Goal: Register for event/course

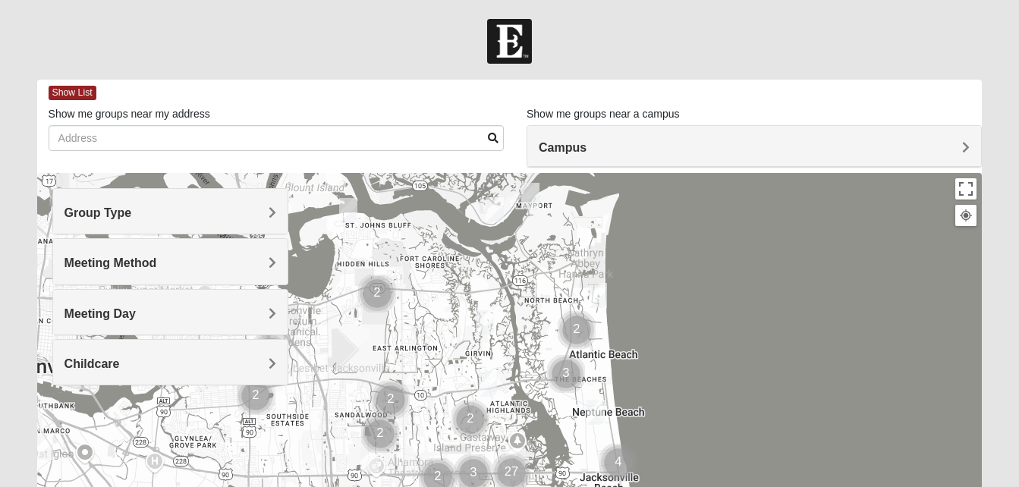
click at [563, 146] on span "Campus" at bounding box center [563, 147] width 48 height 13
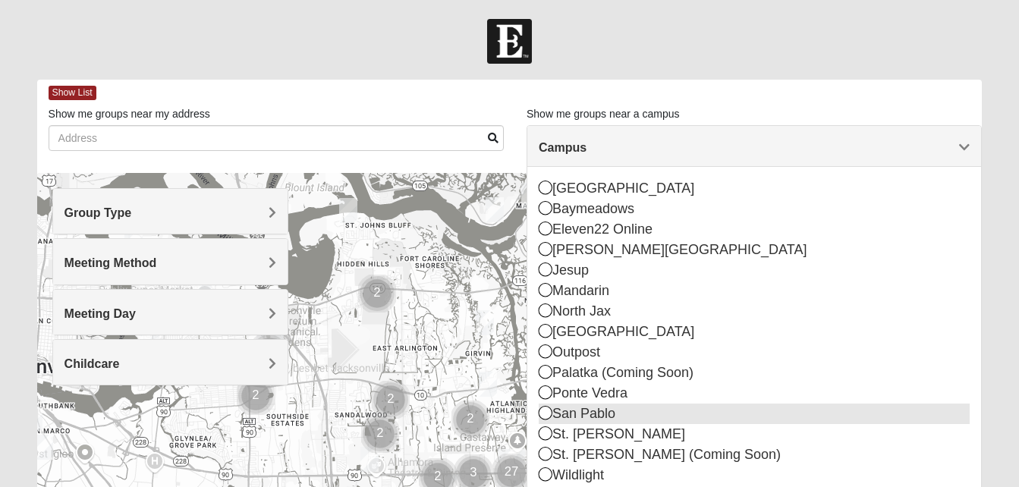
click at [549, 412] on icon at bounding box center [546, 413] width 14 height 14
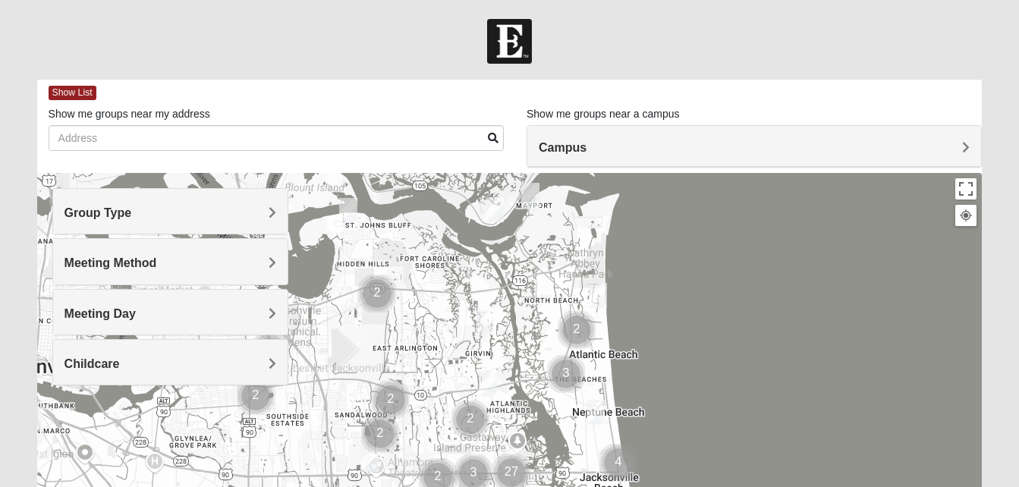
click at [234, 219] on h4 "Group Type" at bounding box center [171, 213] width 212 height 14
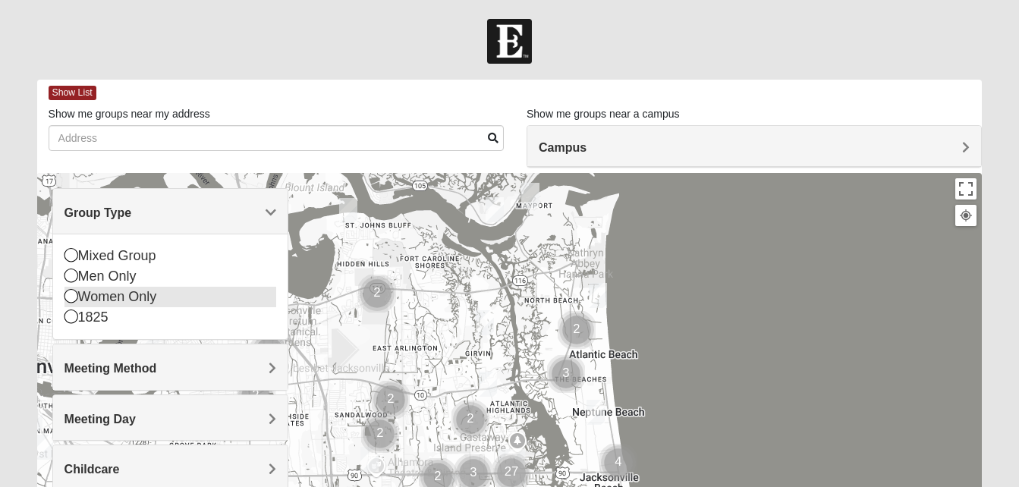
click at [139, 295] on div "Women Only" at bounding box center [171, 297] width 212 height 20
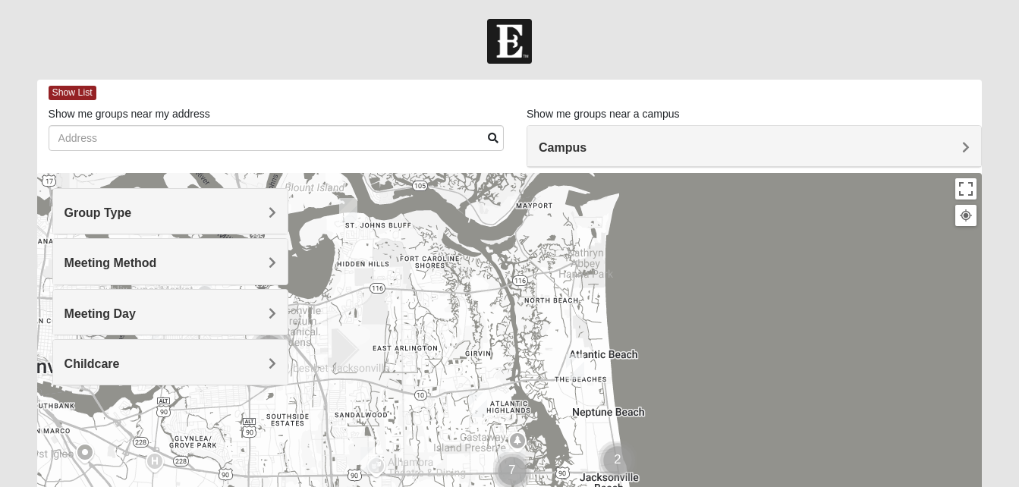
click at [173, 258] on h4 "Meeting Method" at bounding box center [171, 263] width 212 height 14
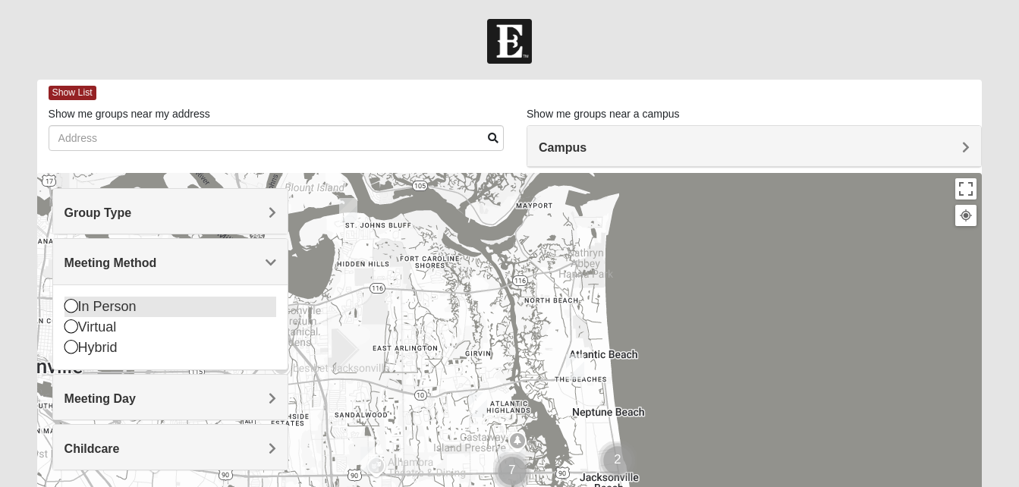
click at [119, 313] on div "In Person" at bounding box center [171, 307] width 212 height 20
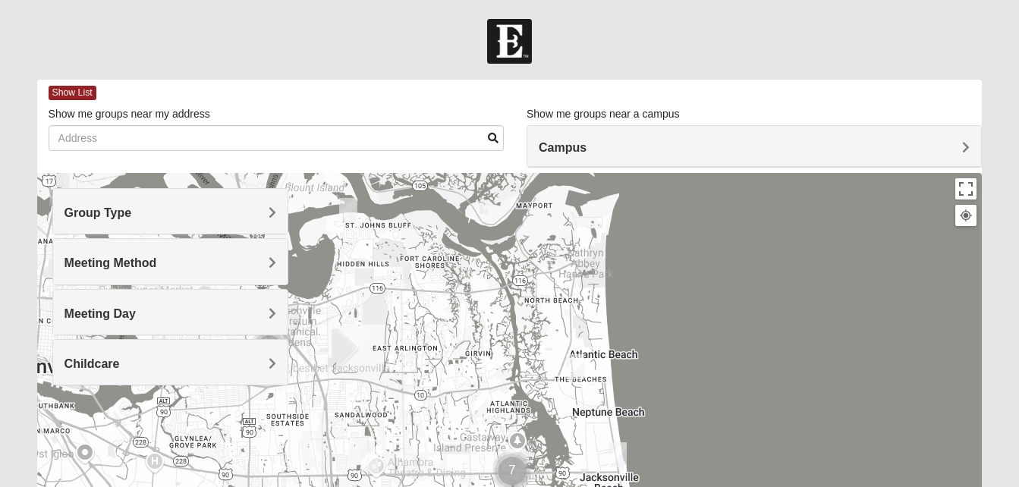
click at [134, 313] on span "Meeting Day" at bounding box center [100, 313] width 71 height 13
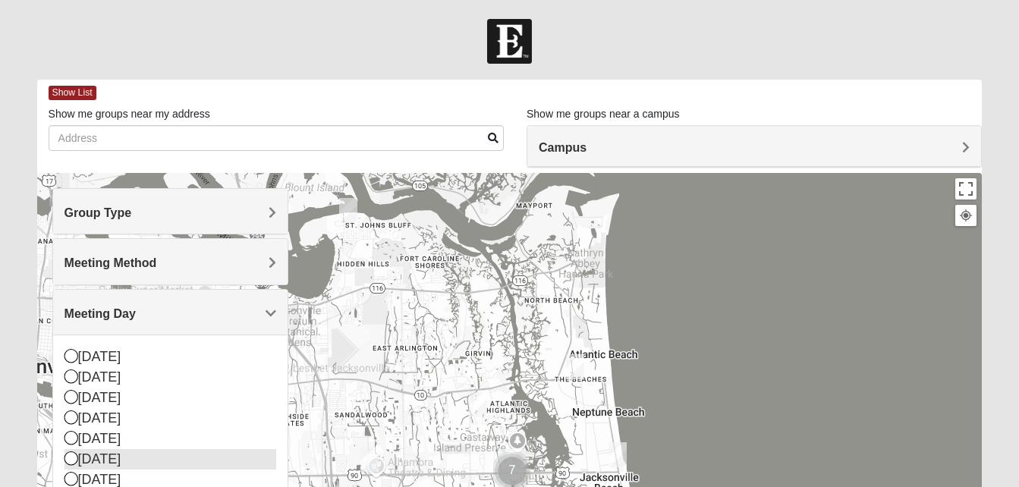
click at [71, 459] on icon at bounding box center [72, 459] width 14 height 14
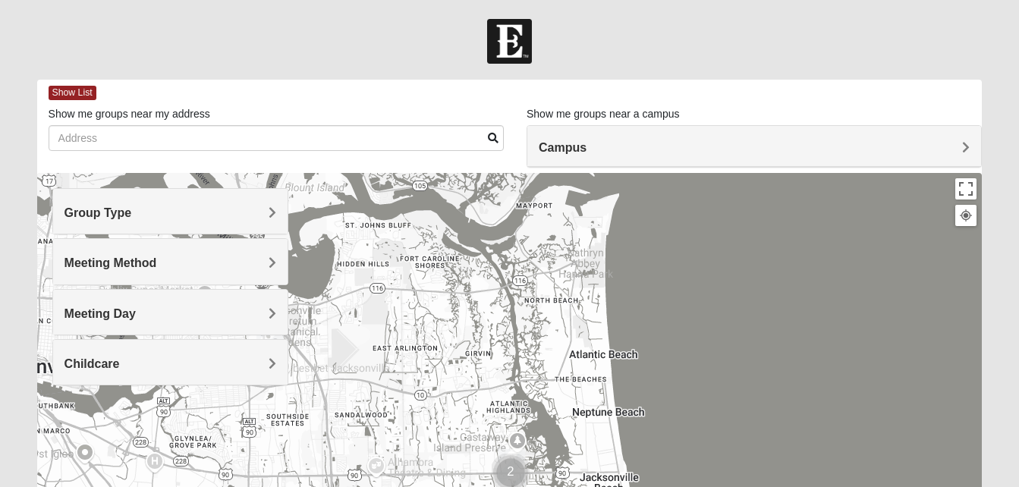
click at [132, 352] on div "Childcare" at bounding box center [170, 362] width 234 height 45
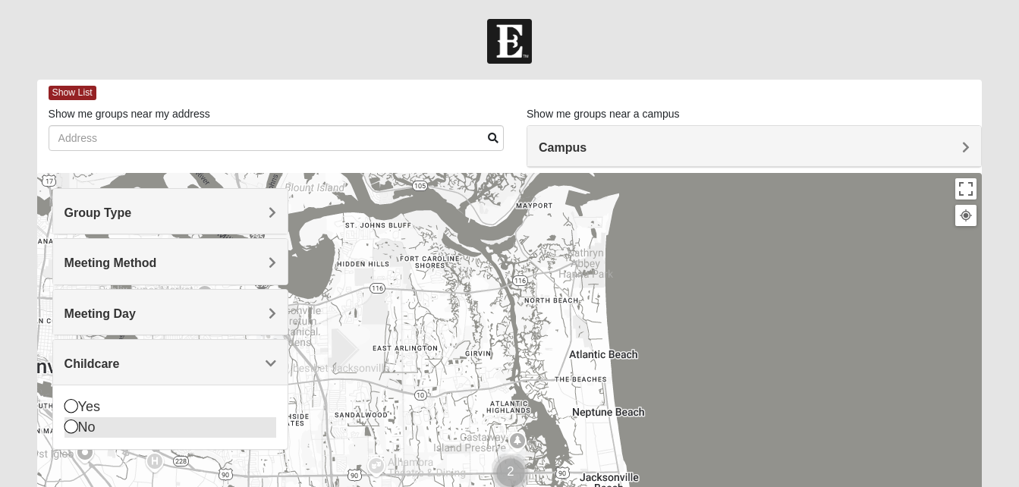
click at [77, 424] on icon at bounding box center [72, 427] width 14 height 14
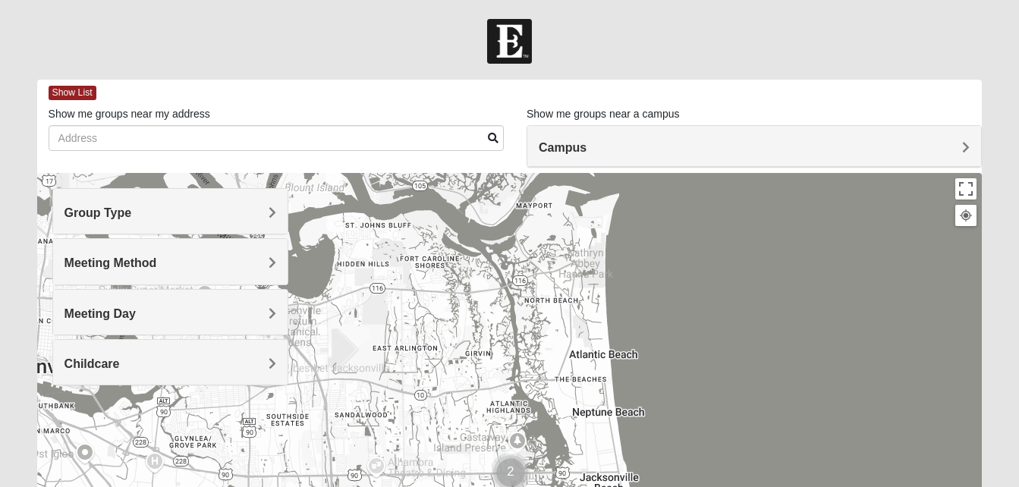
click at [212, 313] on h4 "Meeting Day" at bounding box center [171, 314] width 212 height 14
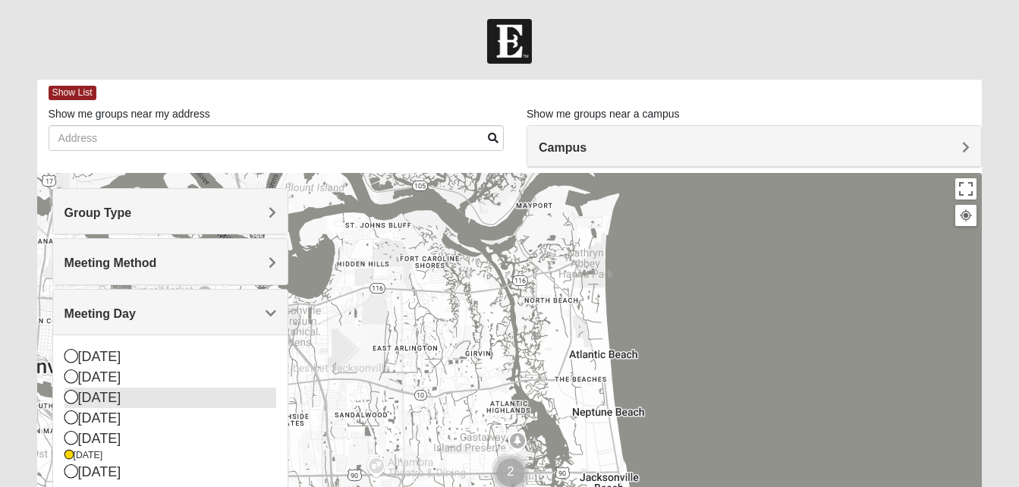
click at [95, 392] on div "[DATE]" at bounding box center [171, 398] width 212 height 20
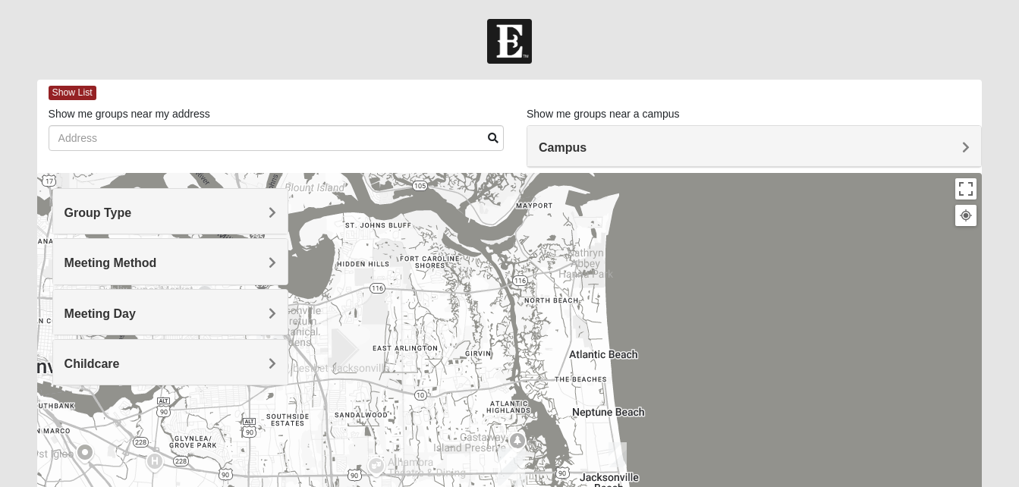
click at [175, 318] on h4 "Meeting Day" at bounding box center [171, 314] width 212 height 14
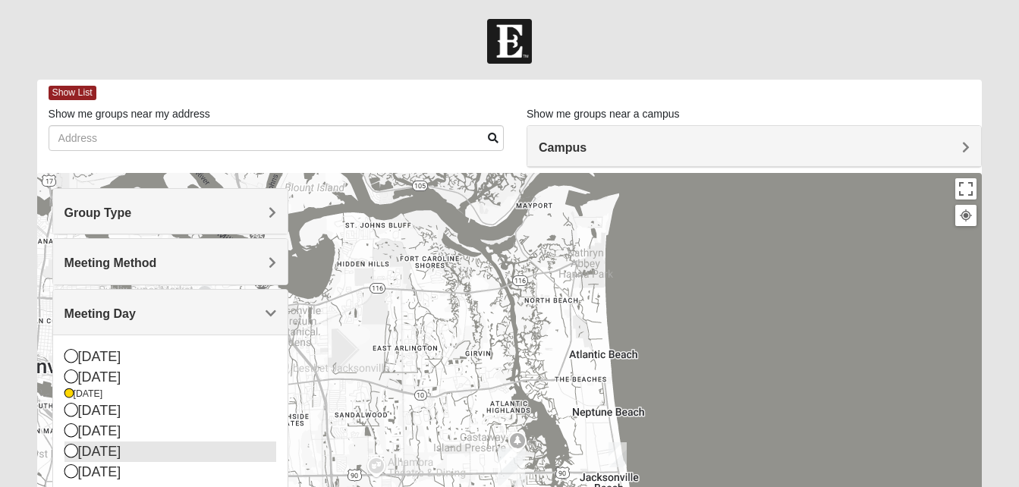
click at [70, 454] on icon at bounding box center [72, 451] width 14 height 14
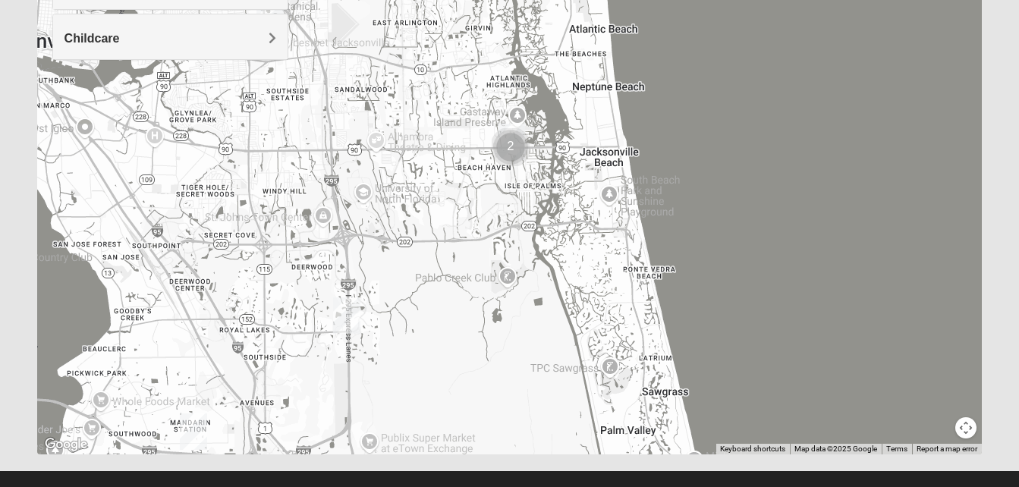
scroll to position [348, 0]
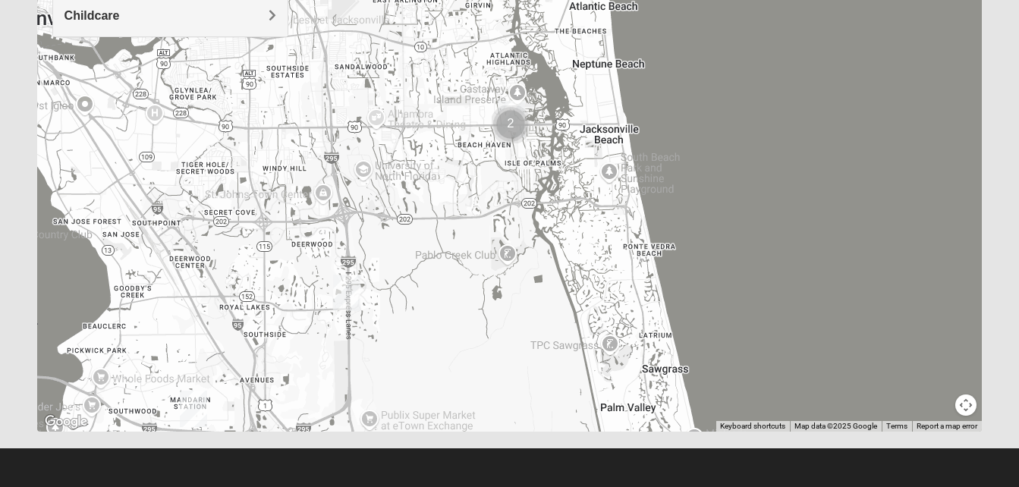
click at [512, 121] on img "Cluster of 2 groups" at bounding box center [511, 124] width 38 height 38
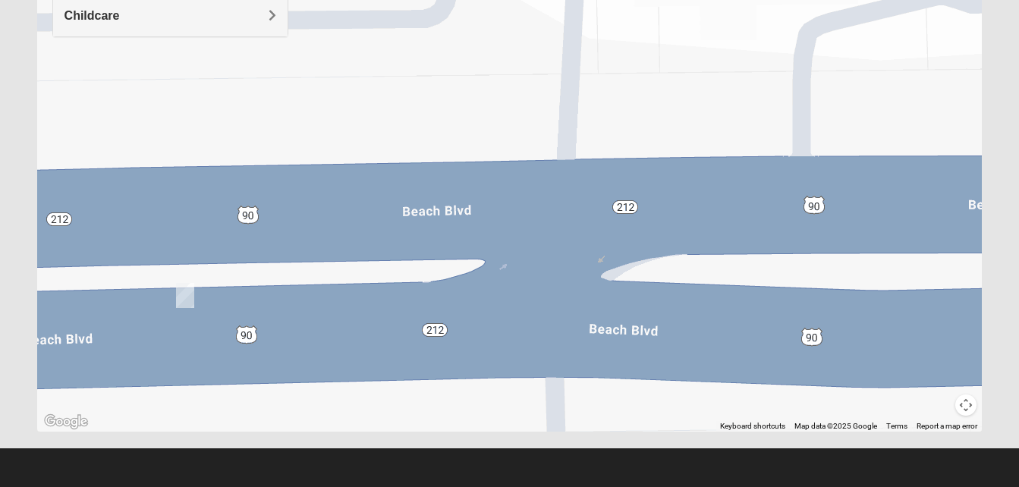
click at [185, 297] on img "On Campus Womens Simpson / Helmus 32250" at bounding box center [185, 295] width 18 height 25
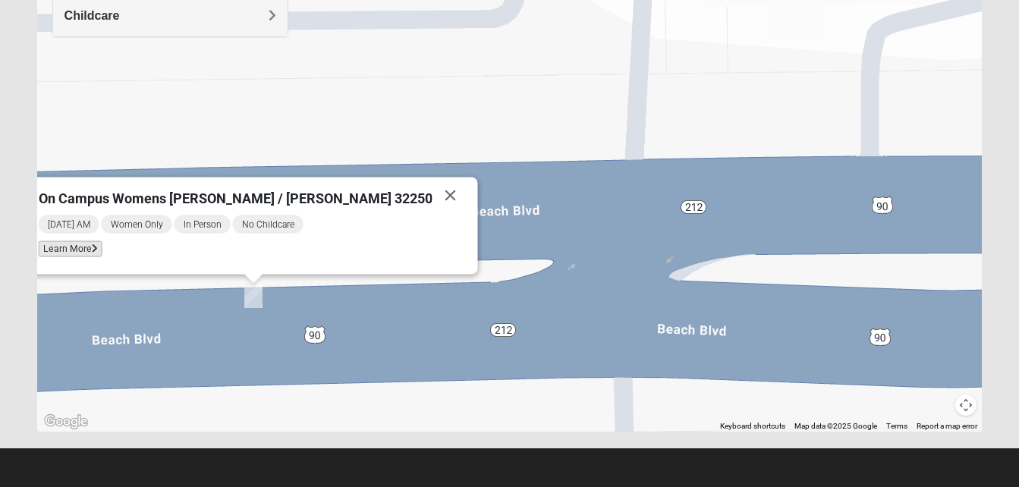
click at [102, 248] on span "Learn More" at bounding box center [70, 249] width 64 height 16
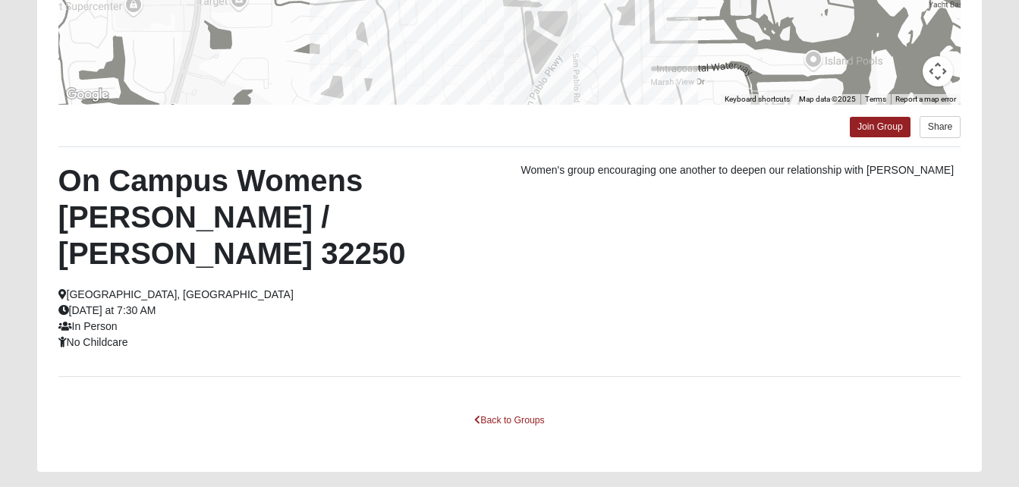
scroll to position [369, 0]
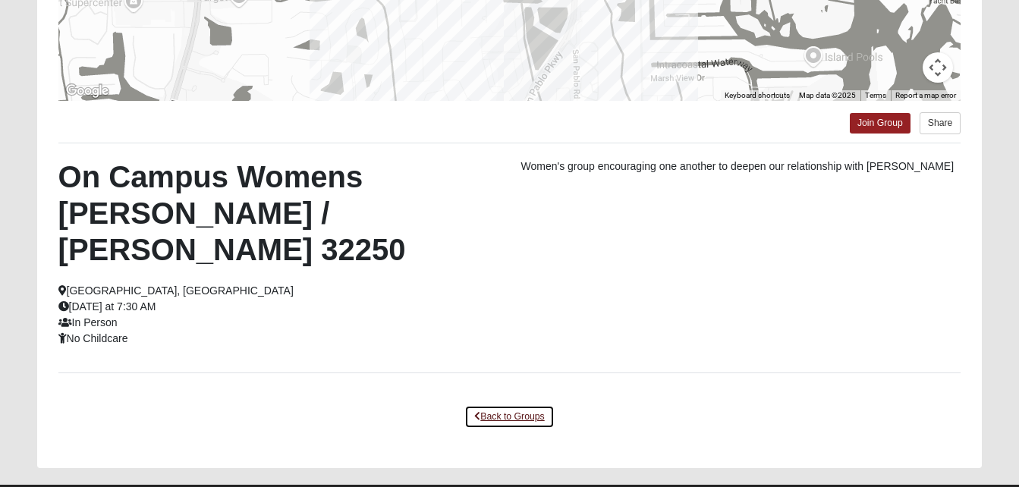
click at [501, 405] on link "Back to Groups" at bounding box center [509, 417] width 90 height 24
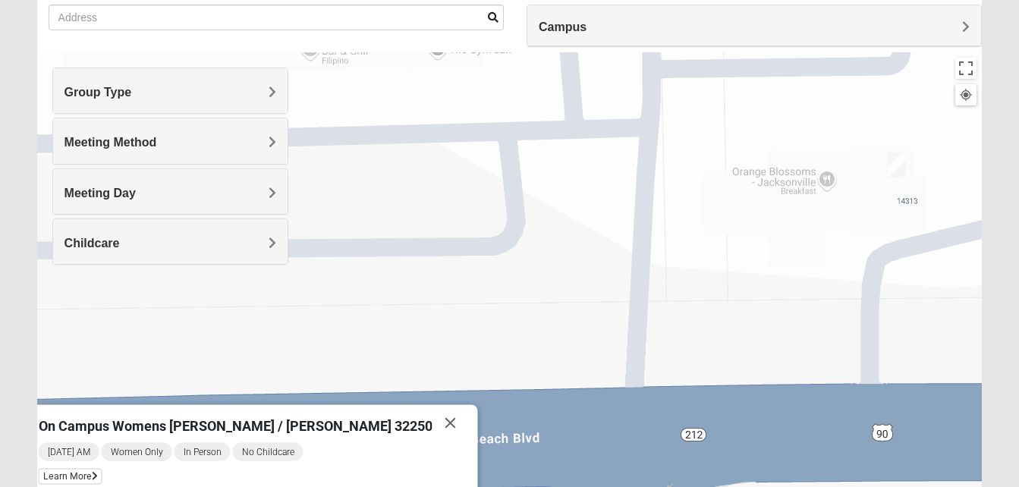
scroll to position [114, 0]
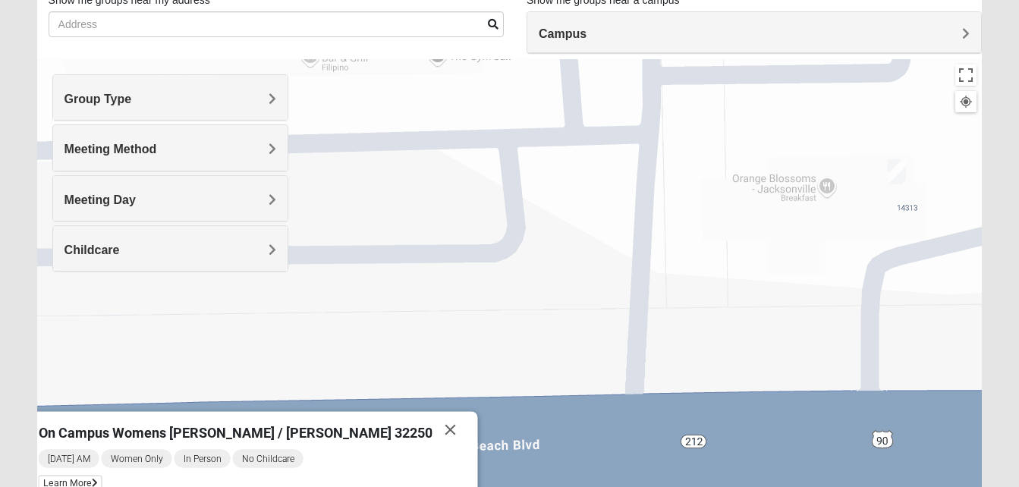
click at [257, 185] on div "Meeting Day" at bounding box center [170, 198] width 234 height 45
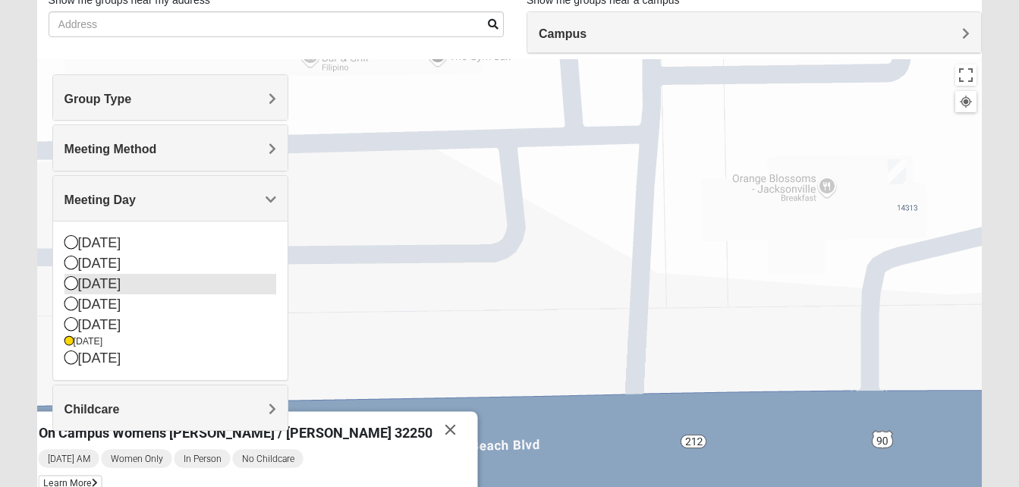
click at [72, 287] on icon at bounding box center [72, 283] width 14 height 14
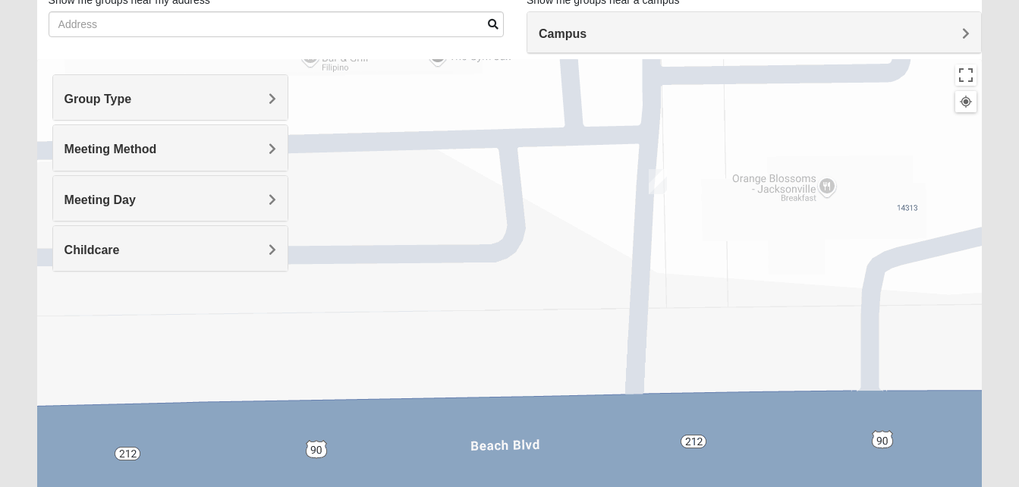
click at [656, 181] on img "On Campus Womens Holt 32250" at bounding box center [658, 181] width 18 height 25
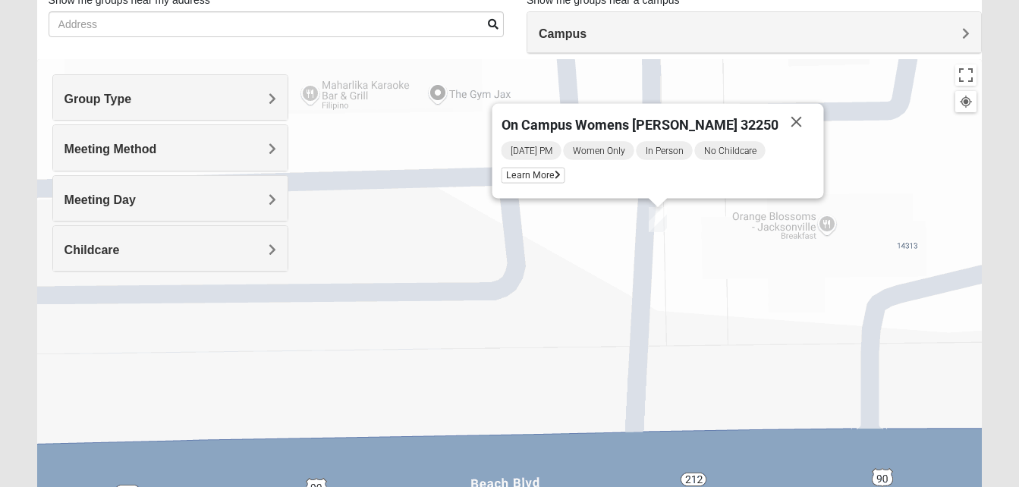
click at [218, 146] on h4 "Meeting Method" at bounding box center [171, 149] width 212 height 14
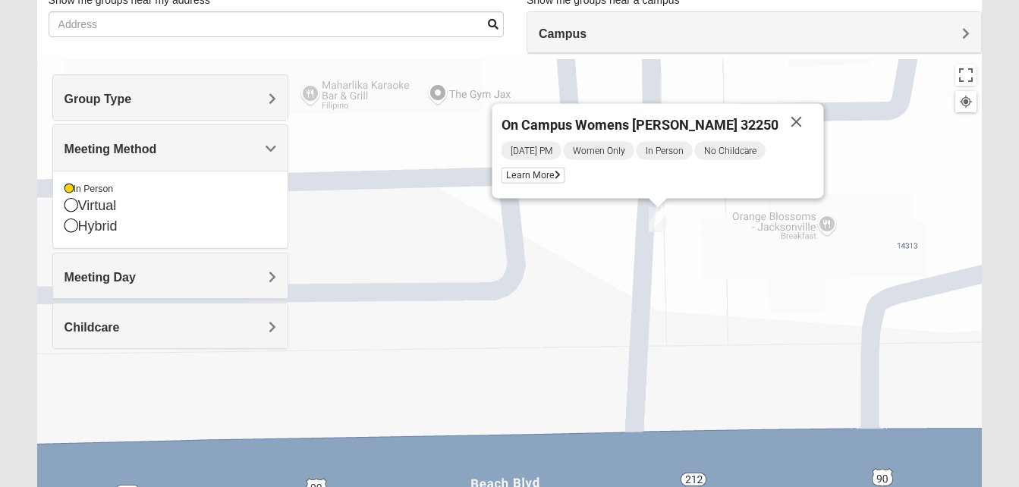
click at [218, 146] on h4 "Meeting Method" at bounding box center [171, 149] width 212 height 14
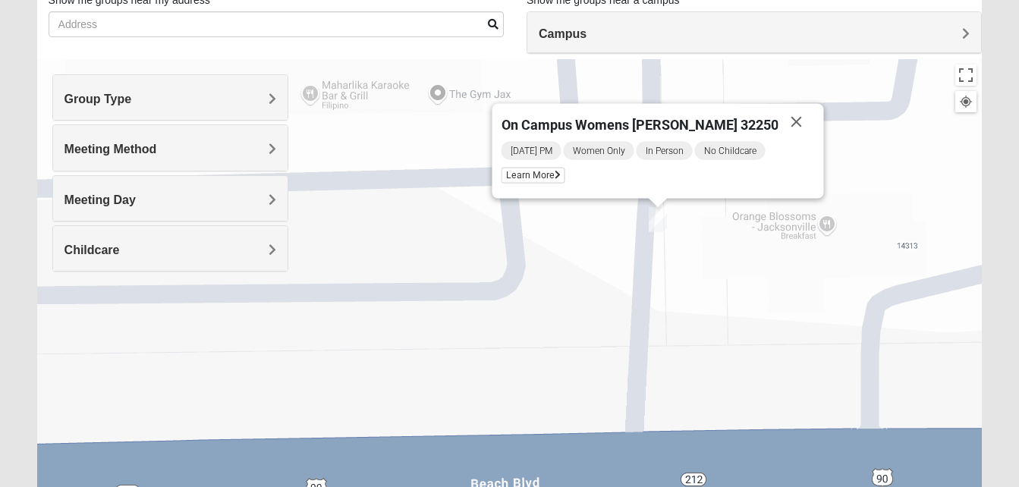
click at [216, 193] on h4 "Meeting Day" at bounding box center [171, 200] width 212 height 14
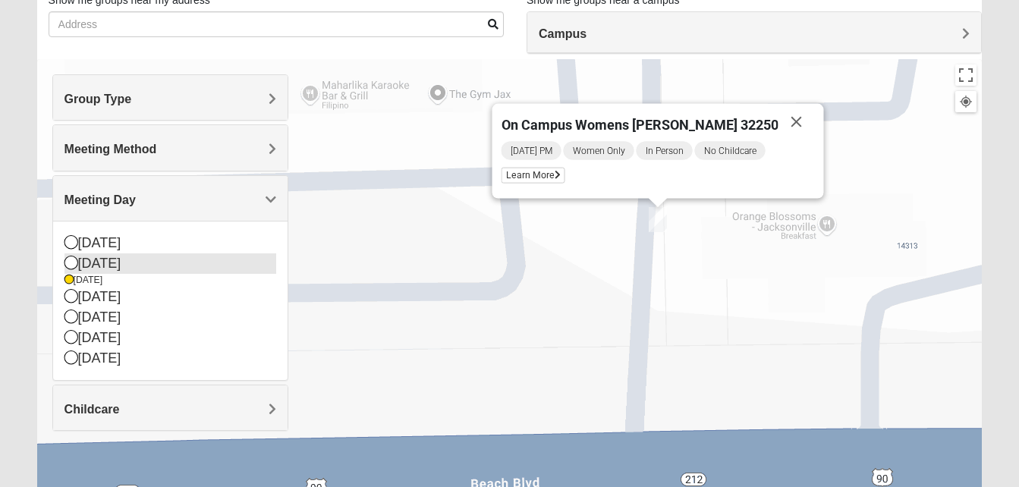
click at [88, 269] on div "[DATE]" at bounding box center [171, 263] width 212 height 20
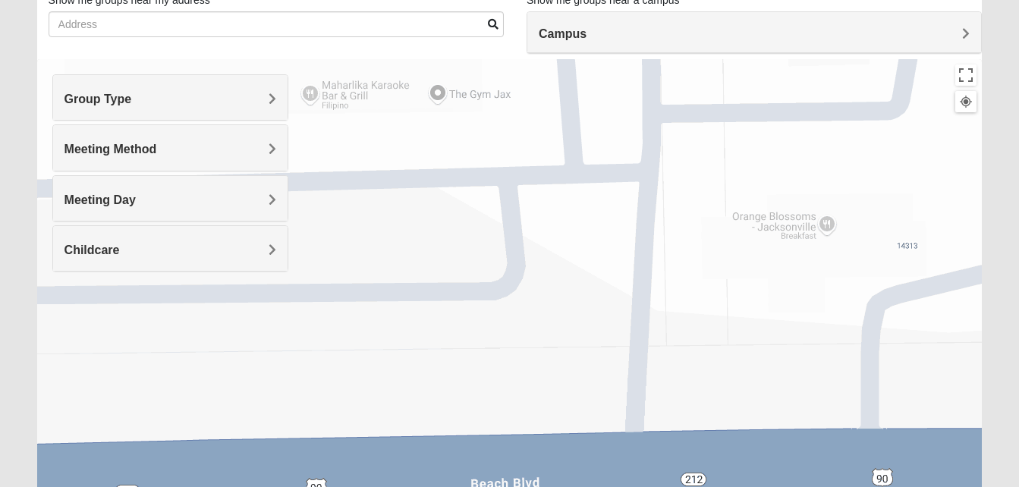
click at [88, 269] on div "[DATE]" at bounding box center [171, 276] width 212 height 20
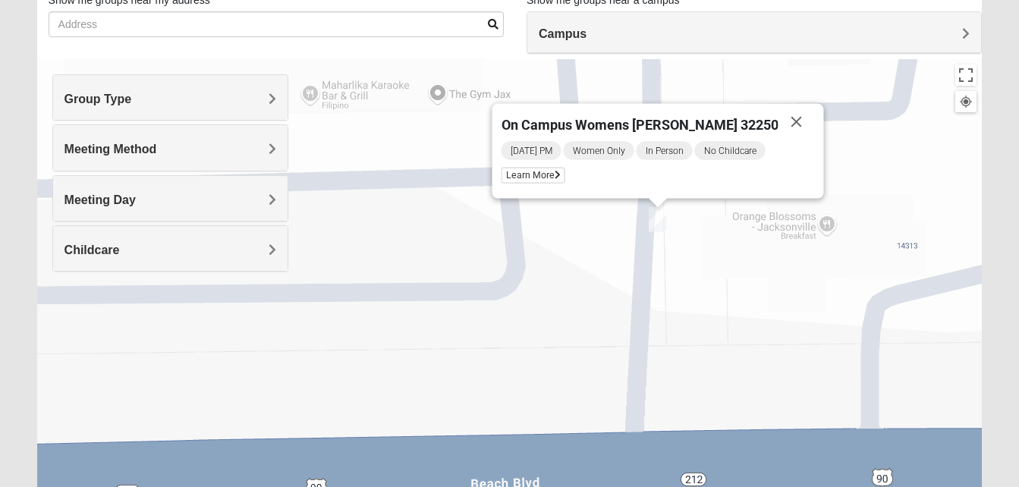
drag, startPoint x: 88, startPoint y: 269, endPoint x: 272, endPoint y: 185, distance: 201.7
click at [272, 185] on div "Meeting Day" at bounding box center [170, 198] width 234 height 45
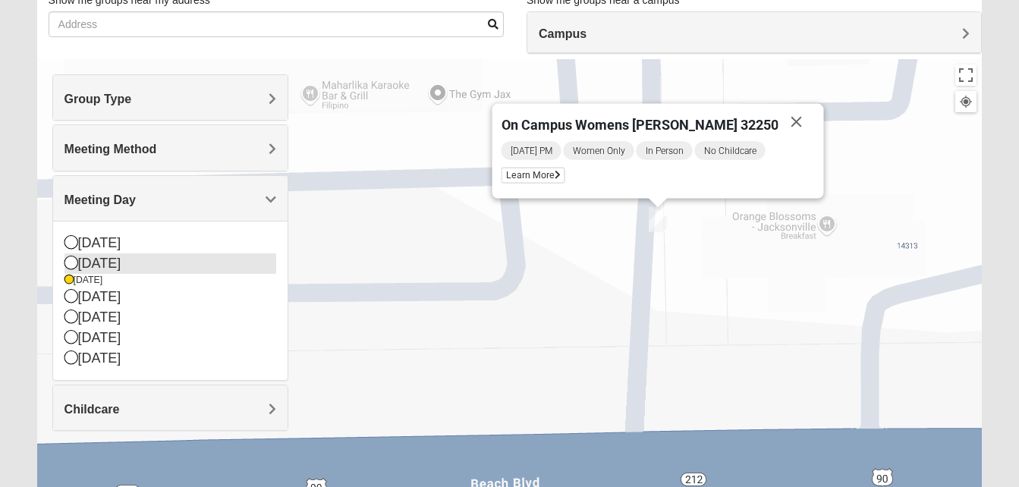
click at [83, 260] on div "[DATE]" at bounding box center [171, 263] width 212 height 20
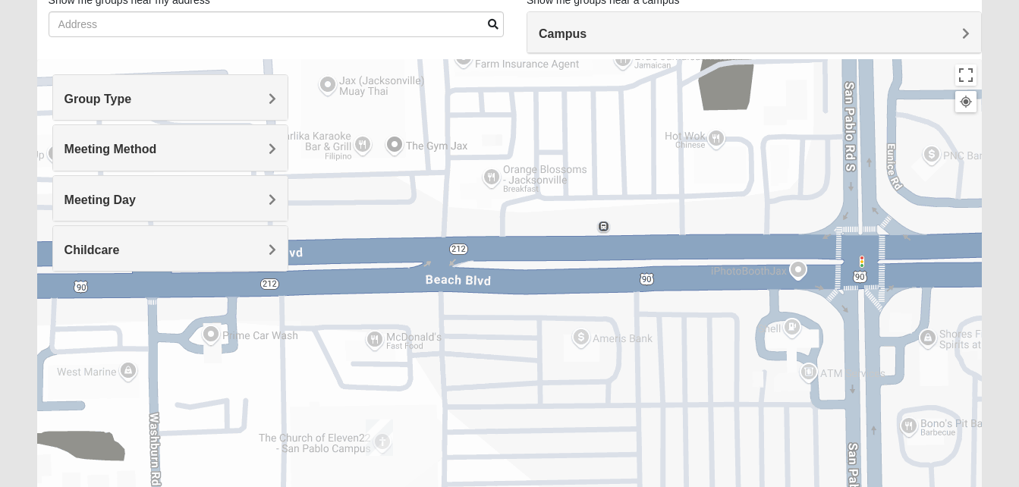
click at [379, 172] on div at bounding box center [510, 362] width 946 height 607
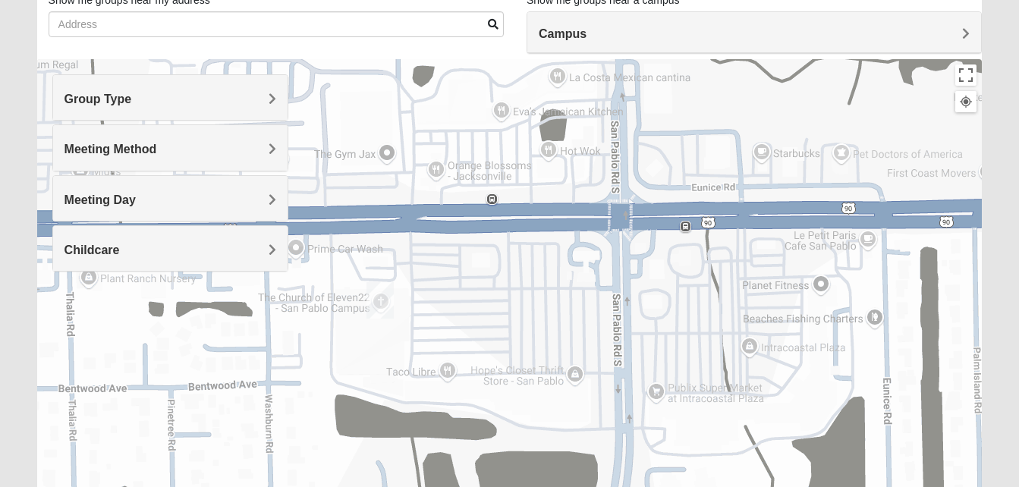
click at [379, 296] on img "San Pablo" at bounding box center [380, 300] width 27 height 36
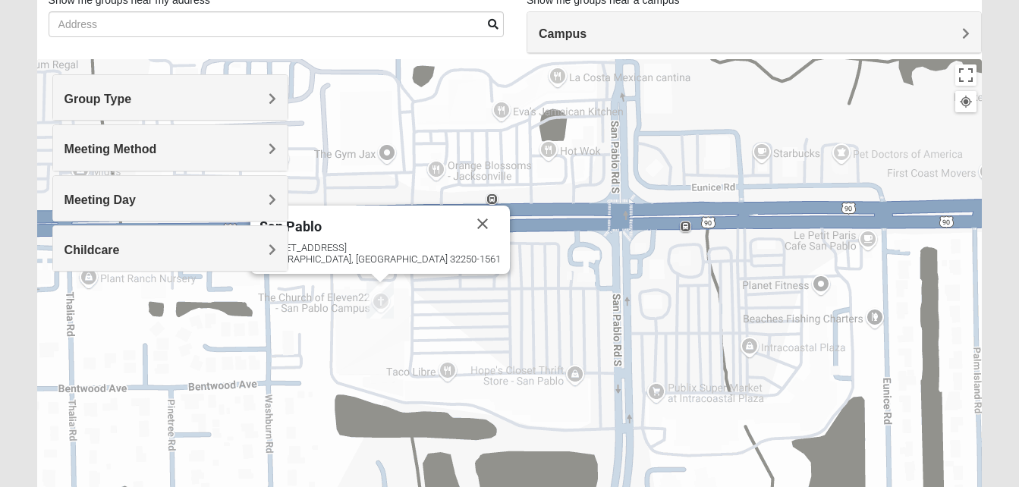
click at [179, 193] on h4 "Meeting Day" at bounding box center [171, 200] width 212 height 14
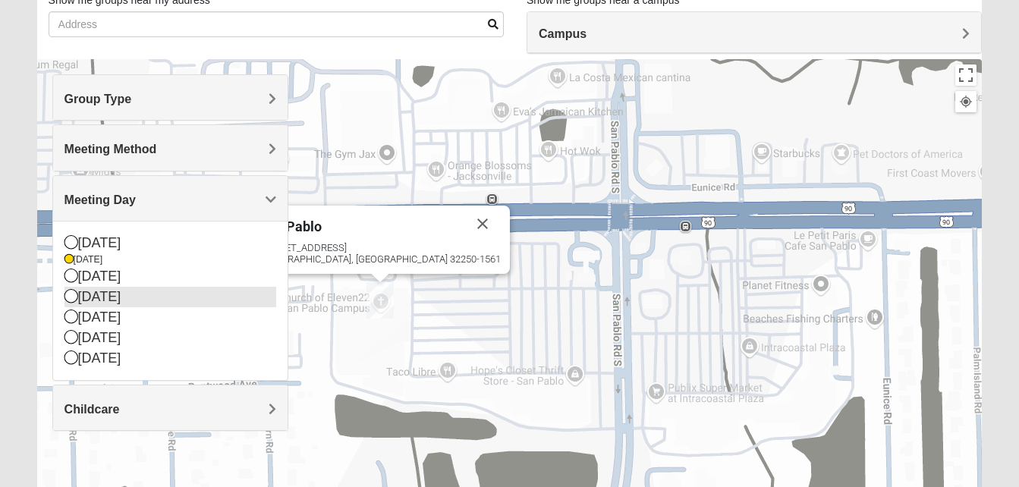
click at [73, 293] on icon at bounding box center [72, 296] width 14 height 14
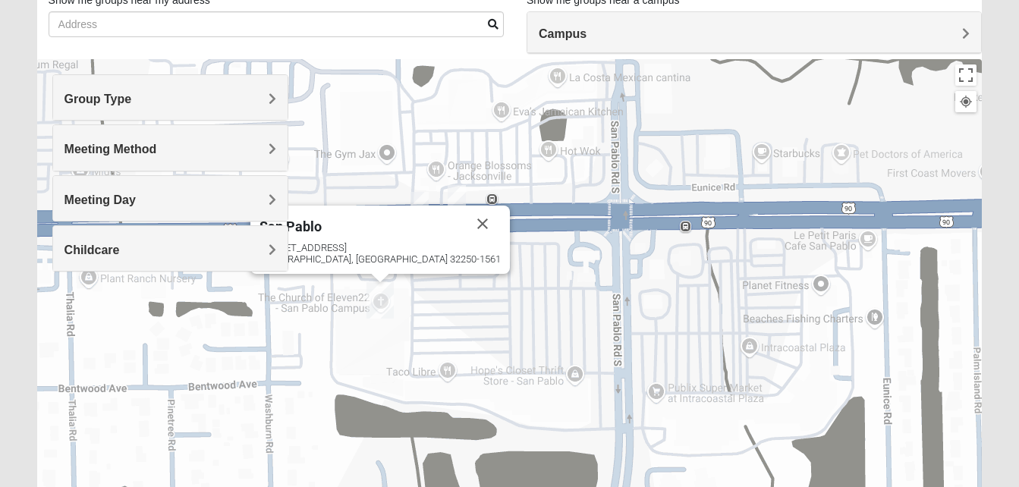
click at [455, 194] on img "On Campus Womens Jollow/Tramazzo 32250" at bounding box center [457, 197] width 18 height 25
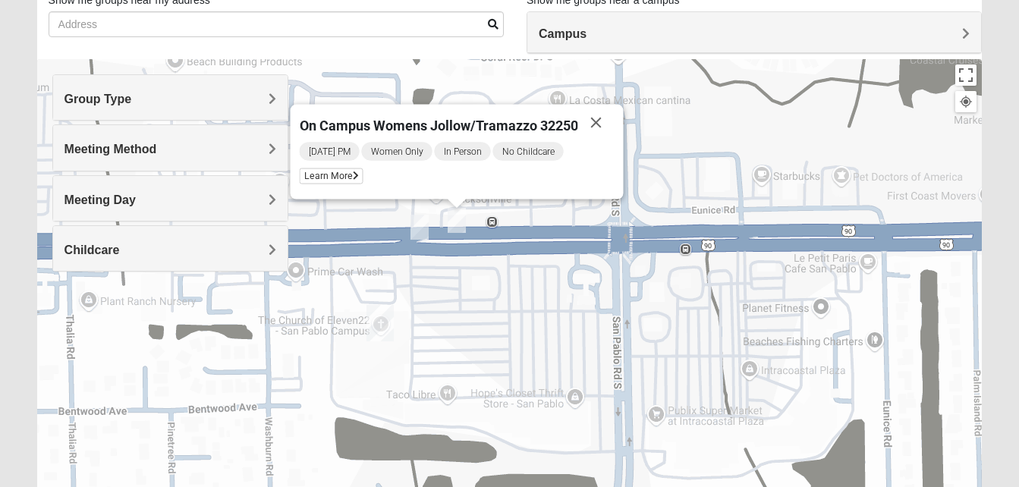
click at [417, 223] on img "On Campus Womens Manfredi 32250" at bounding box center [420, 227] width 18 height 25
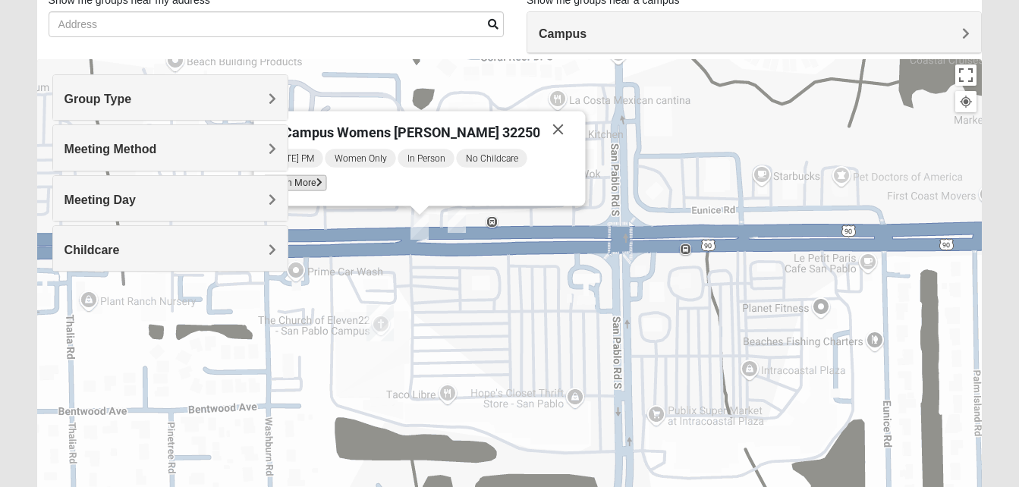
click at [326, 178] on span "Learn More" at bounding box center [295, 183] width 64 height 16
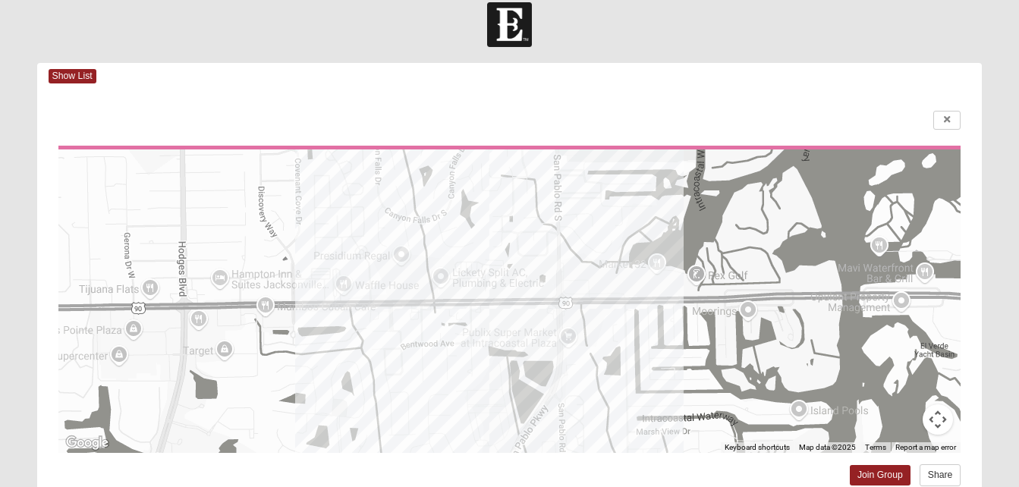
scroll to position [0, 0]
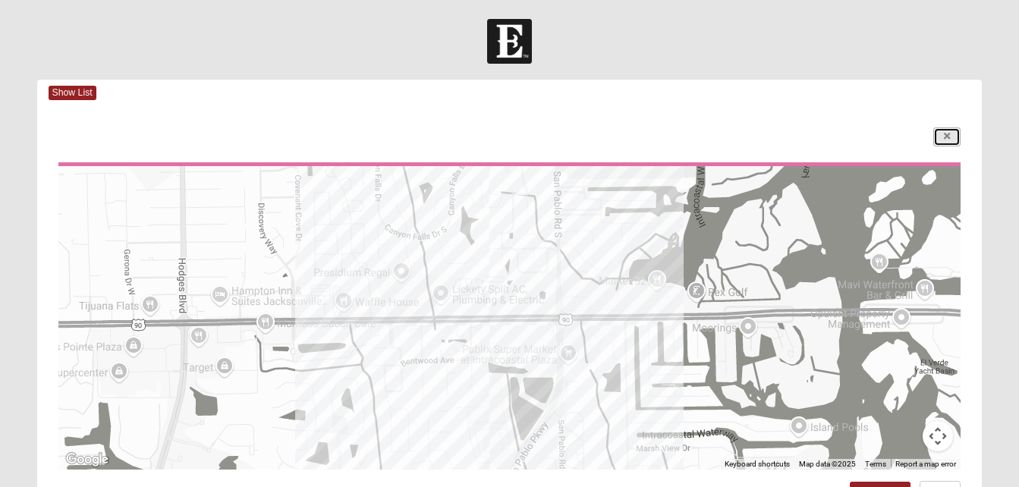
click at [937, 132] on link at bounding box center [946, 136] width 27 height 19
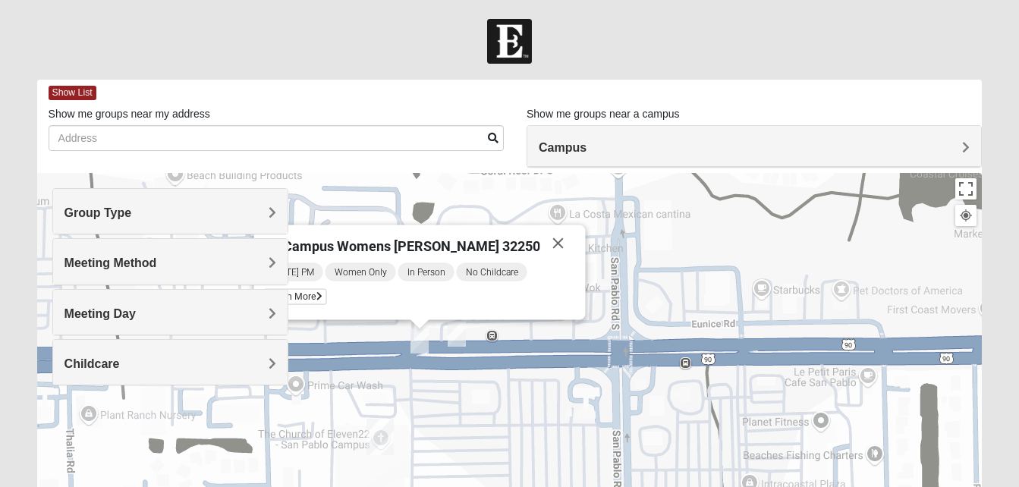
click at [253, 321] on div "Meeting Day" at bounding box center [170, 312] width 234 height 45
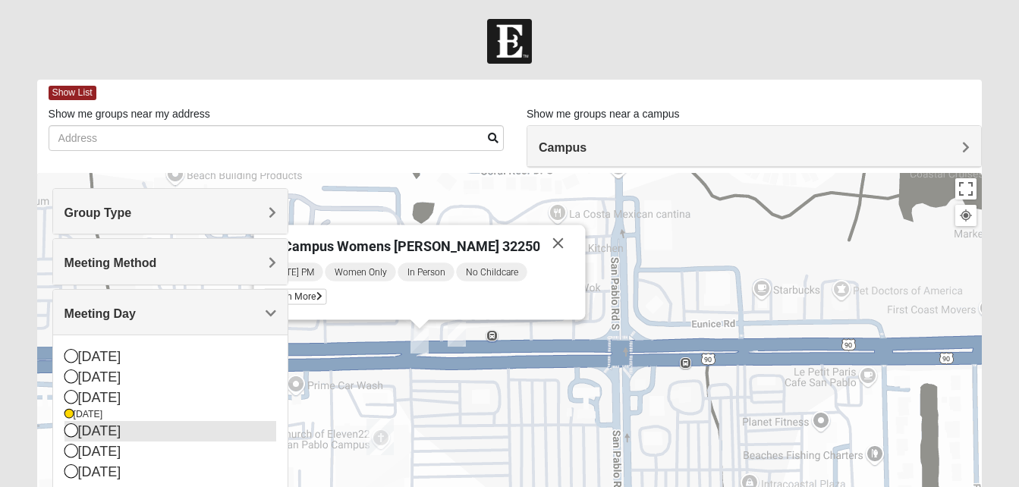
click at [75, 430] on icon at bounding box center [72, 430] width 14 height 14
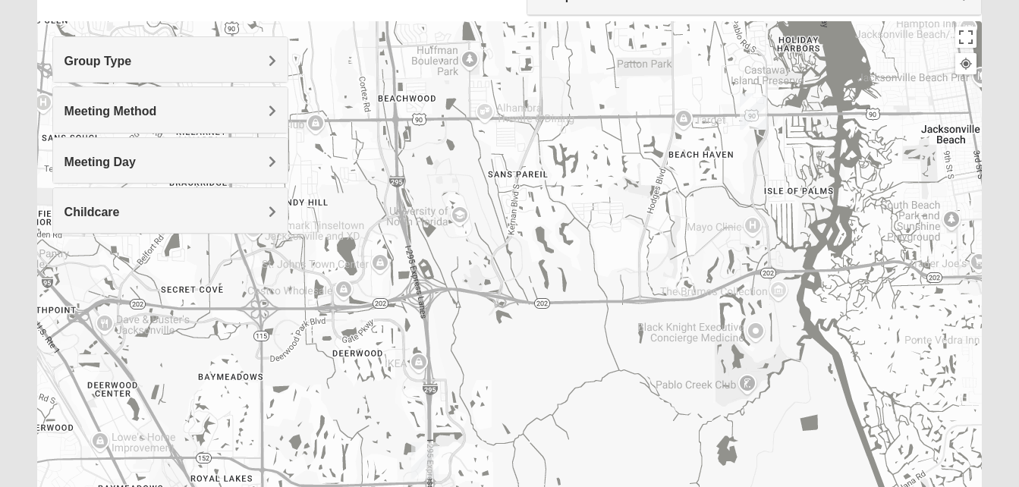
scroll to position [121, 0]
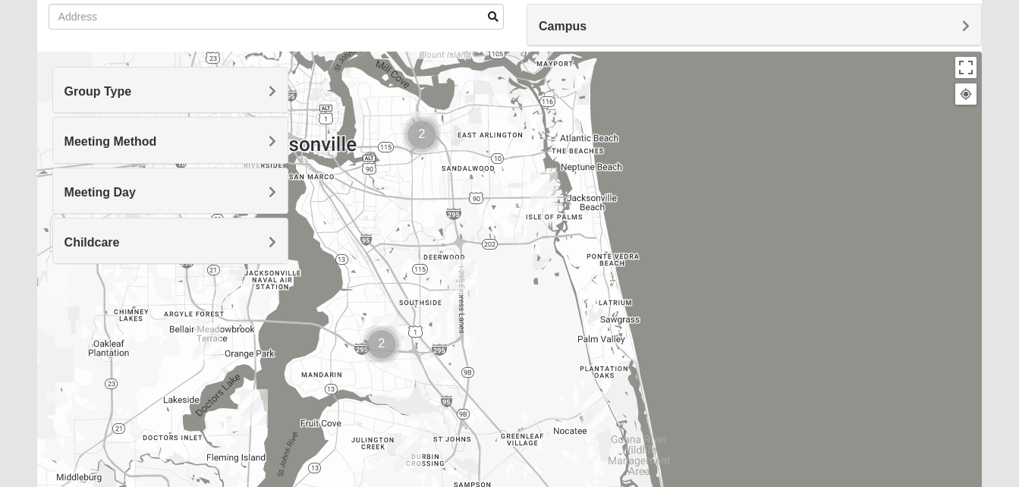
click at [427, 137] on img "Cluster of 2 groups" at bounding box center [422, 135] width 38 height 38
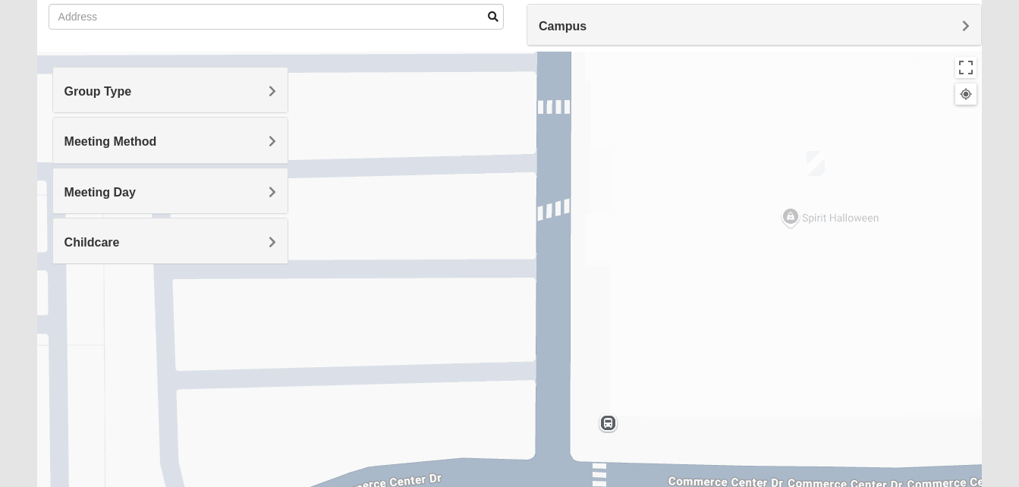
click at [815, 167] on img "On Campus Womens Bates/Kehl 32225" at bounding box center [816, 163] width 18 height 25
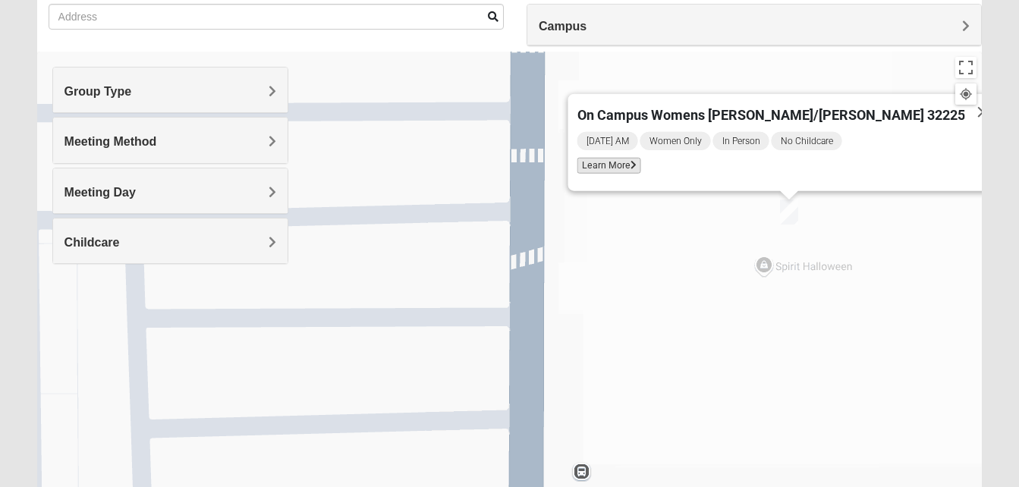
click at [636, 168] on icon at bounding box center [633, 165] width 6 height 9
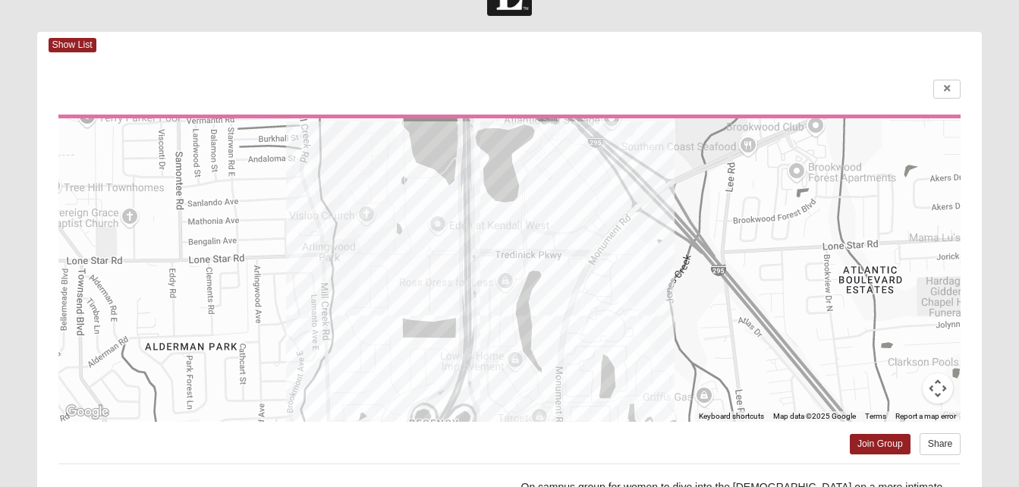
scroll to position [39, 0]
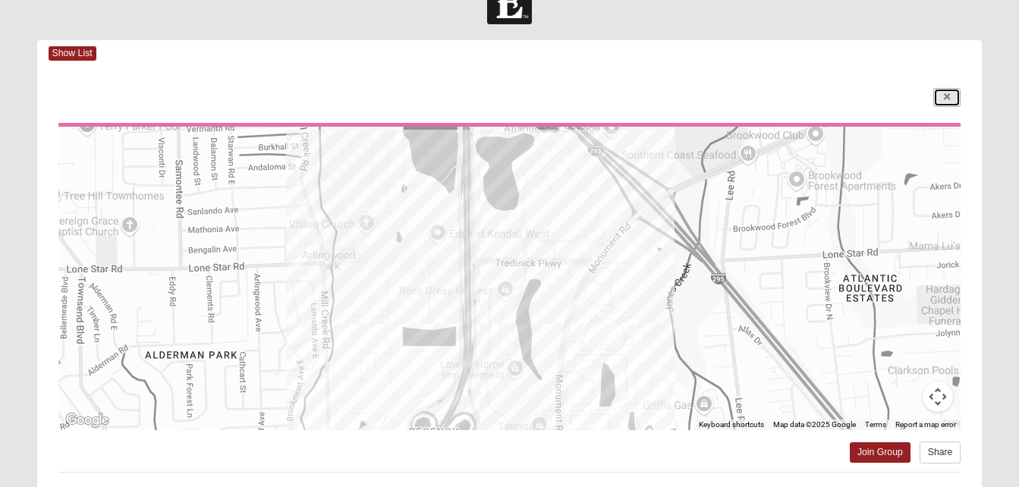
click at [950, 93] on icon at bounding box center [947, 97] width 6 height 9
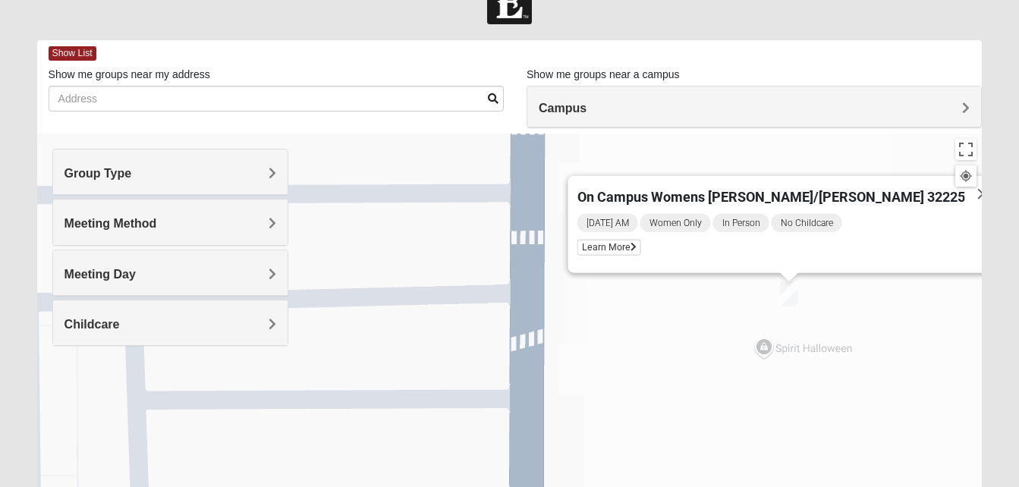
click at [257, 279] on h4 "Meeting Day" at bounding box center [171, 274] width 212 height 14
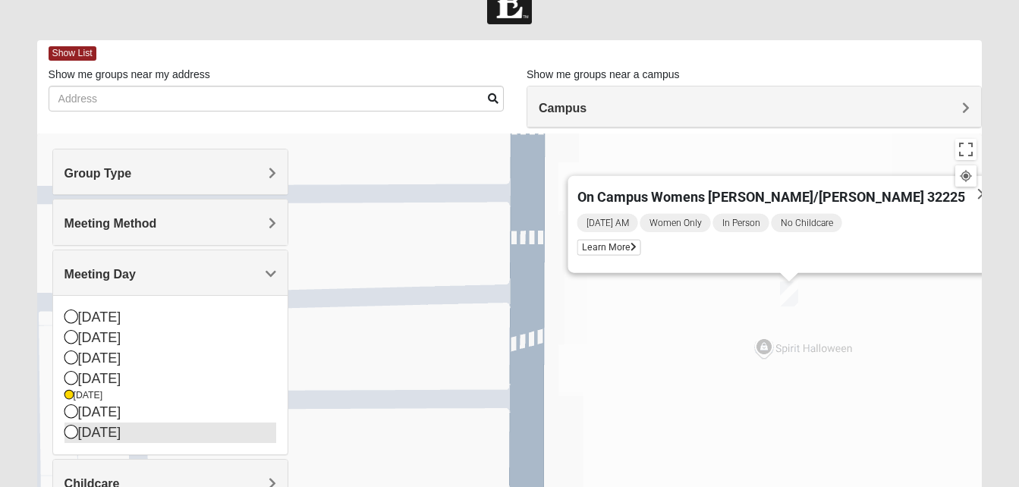
click at [71, 432] on icon at bounding box center [72, 432] width 14 height 14
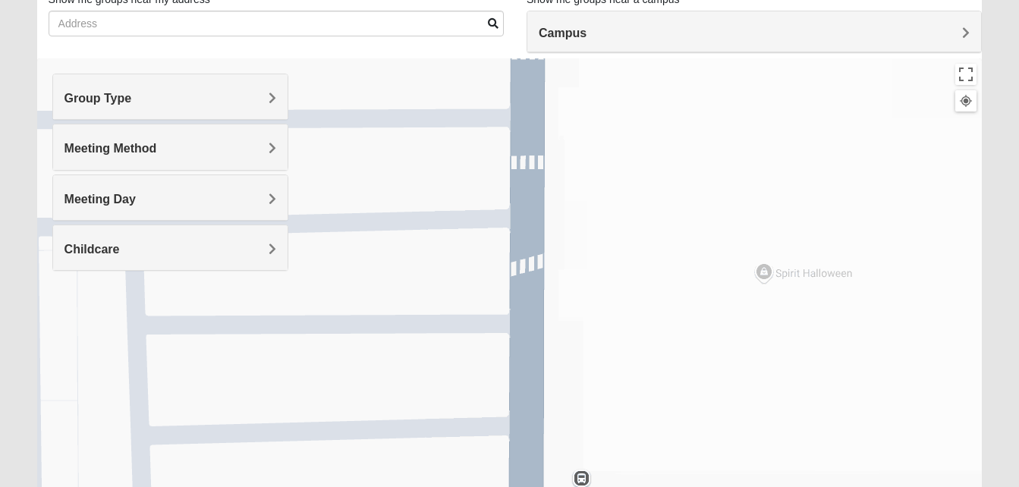
scroll to position [124, 0]
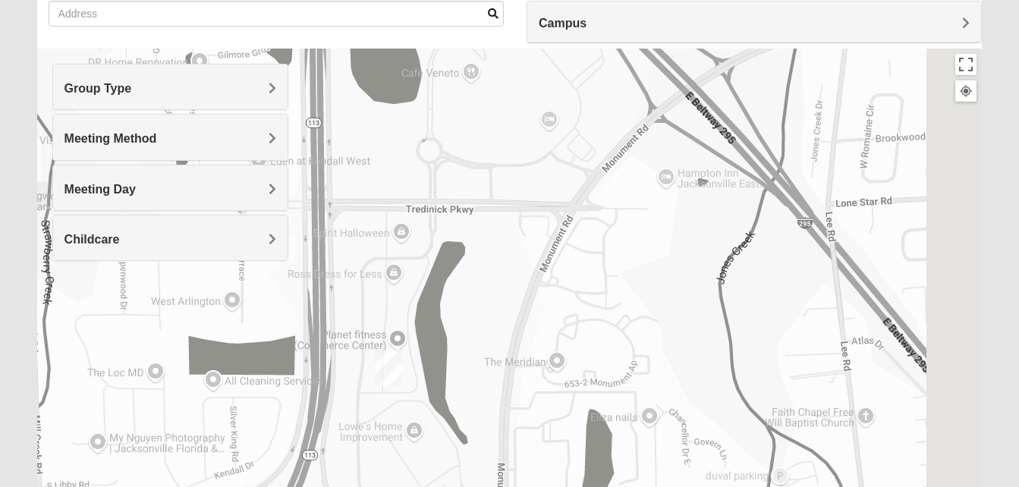
drag, startPoint x: 930, startPoint y: 332, endPoint x: 443, endPoint y: 300, distance: 488.2
click at [444, 300] on div at bounding box center [510, 352] width 946 height 607
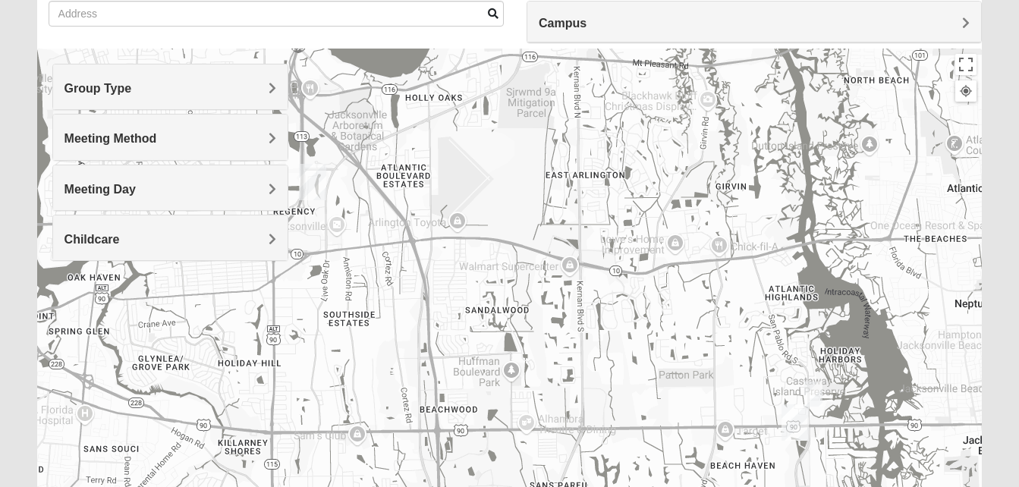
drag, startPoint x: 558, startPoint y: 333, endPoint x: 442, endPoint y: 216, distance: 165.3
click at [442, 216] on div at bounding box center [510, 352] width 946 height 607
click at [810, 394] on img "Womens Hullinger 32224" at bounding box center [813, 394] width 18 height 25
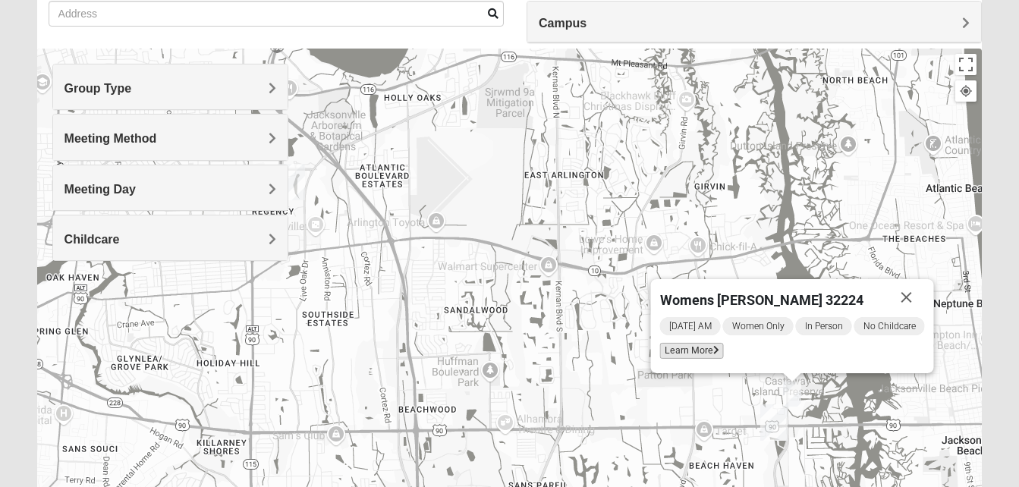
click at [699, 352] on span "Learn More" at bounding box center [691, 351] width 64 height 16
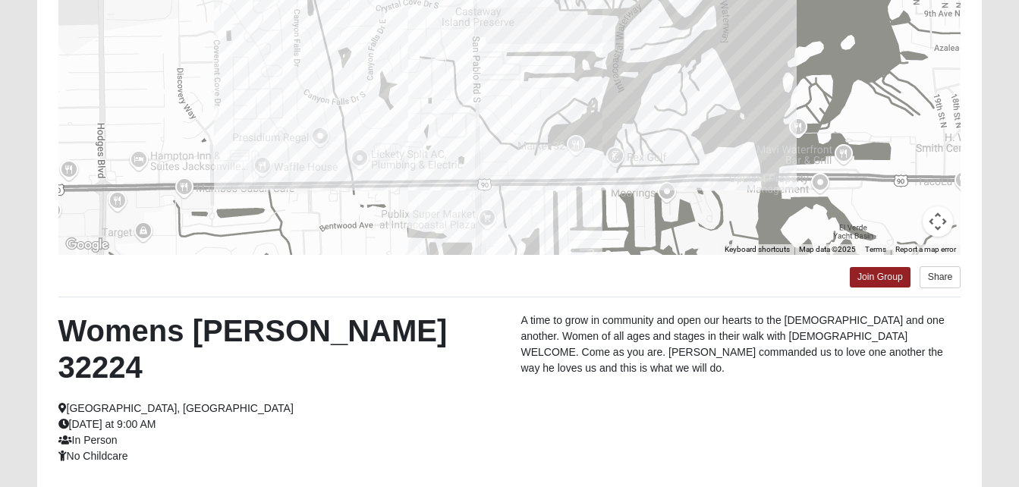
scroll to position [216, 0]
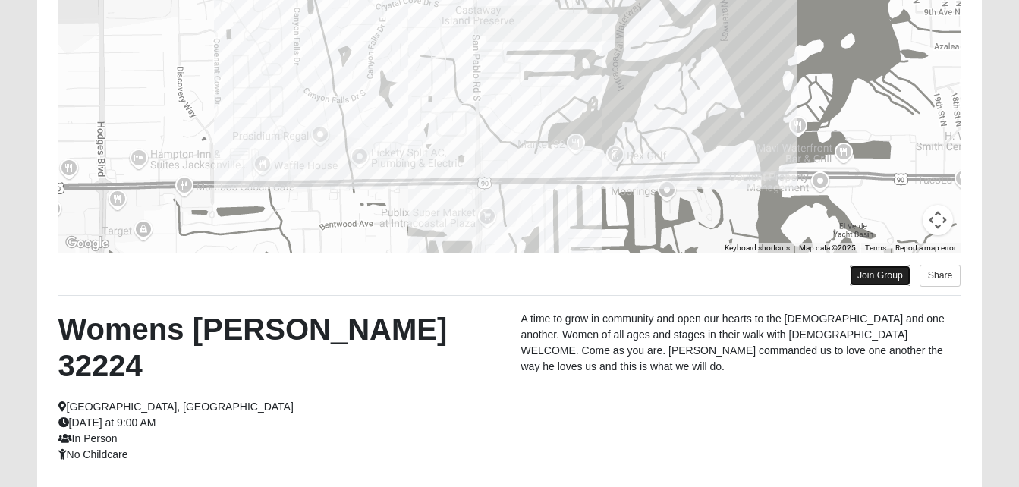
click at [892, 284] on link "Join Group" at bounding box center [880, 276] width 61 height 20
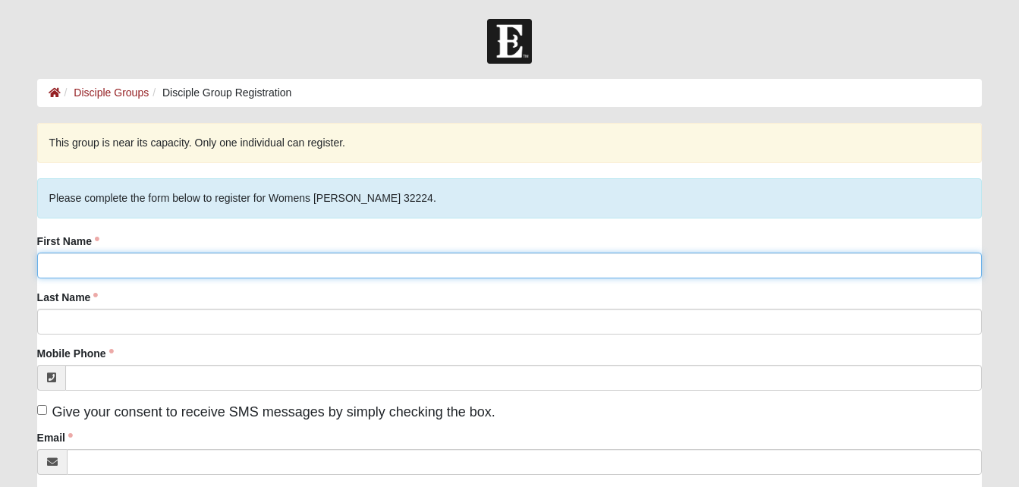
click at [853, 259] on input "First Name" at bounding box center [510, 266] width 946 height 26
type input "Alex"
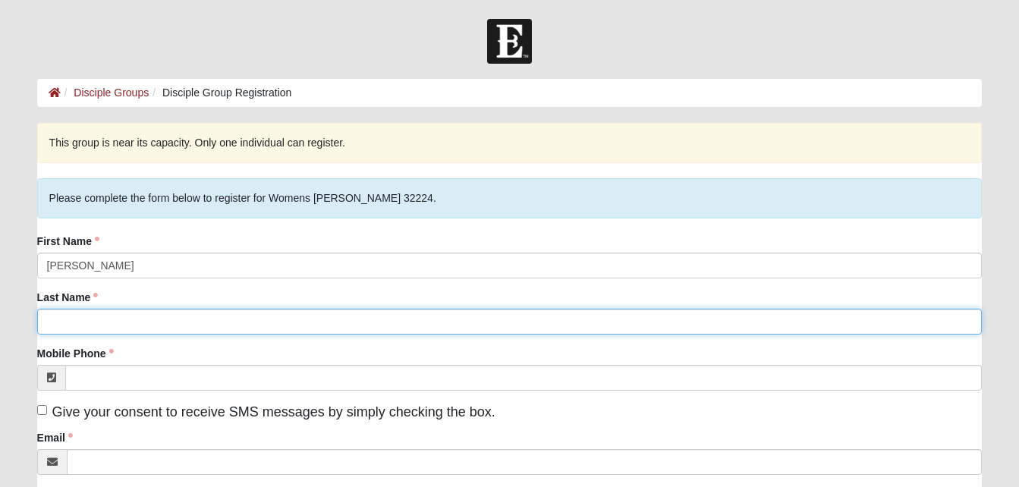
type input "Rutten"
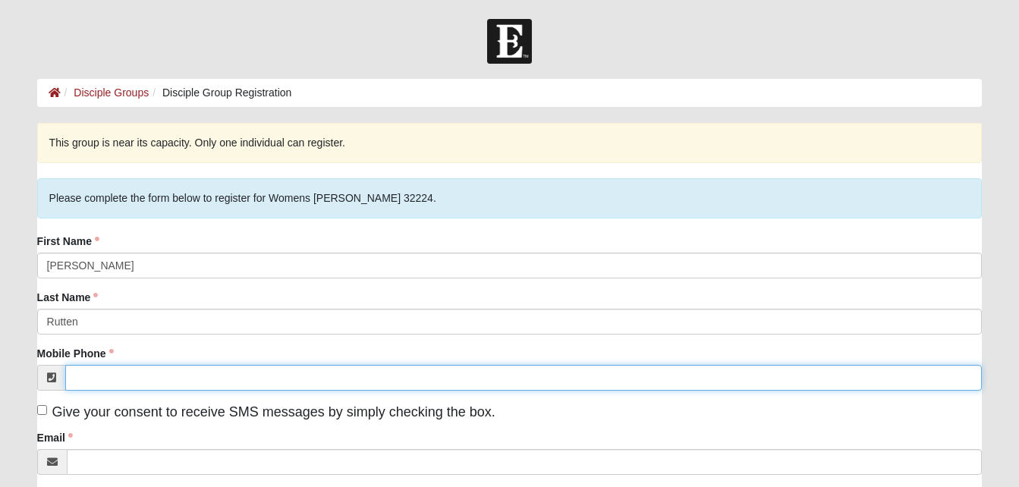
type input "(904) 400-5870"
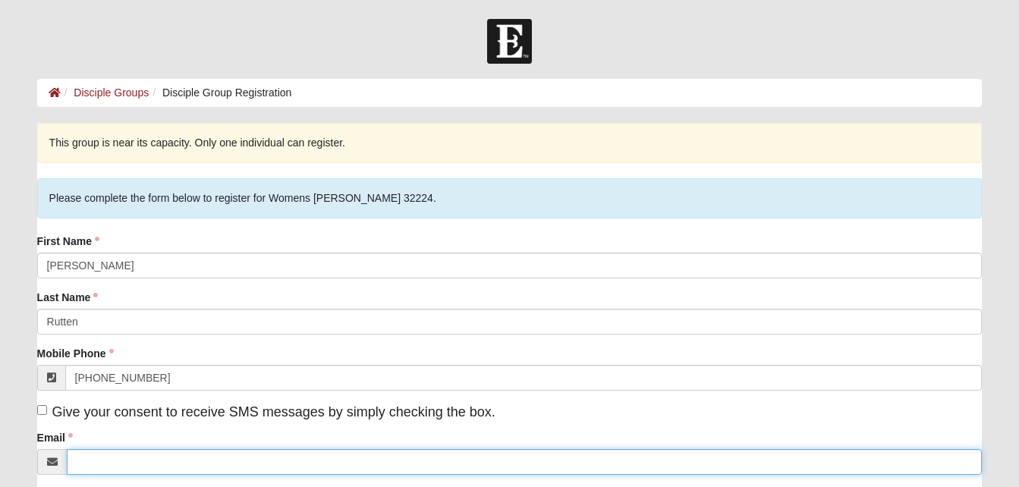
type input "anrbeautycreations@gmail.com"
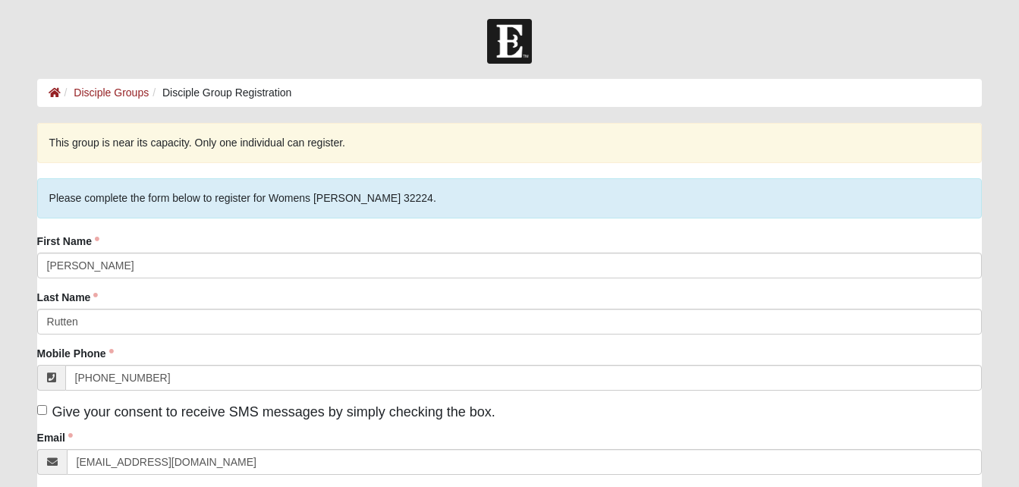
type input "589 Staffordshire DR"
type input "Jacksonville"
type input "32225"
click at [422, 409] on span "Give your consent to receive SMS messages by simply checking the box." at bounding box center [273, 411] width 443 height 15
click at [47, 409] on input "Give your consent to receive SMS messages by simply checking the box." at bounding box center [42, 410] width 10 height 10
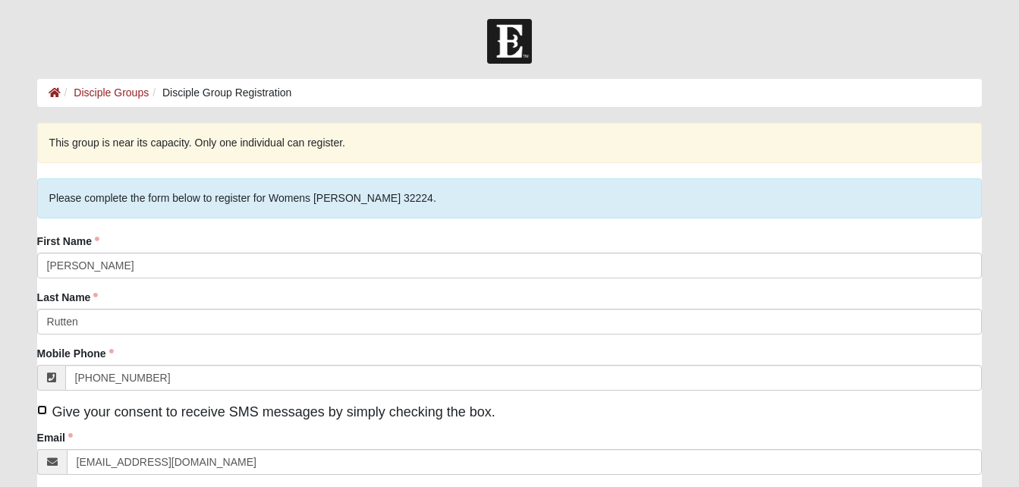
checkbox input "true"
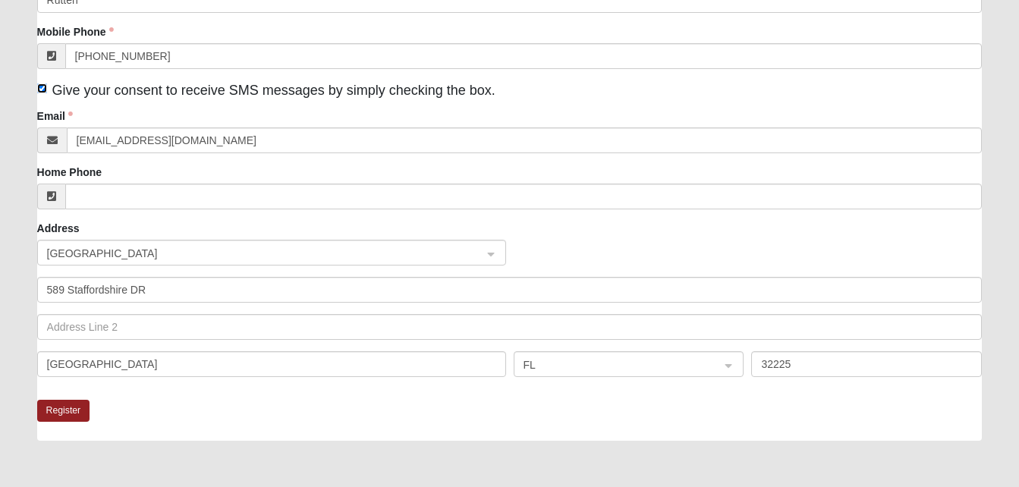
scroll to position [325, 0]
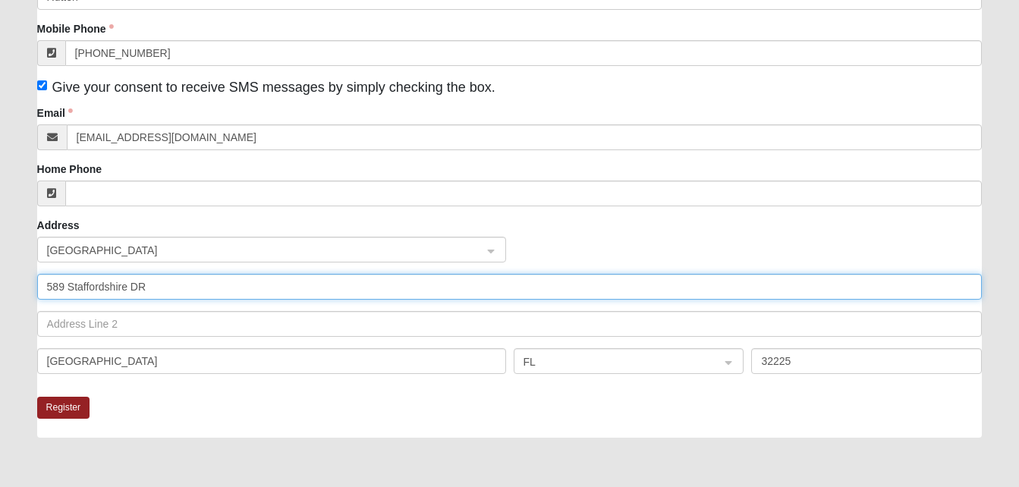
drag, startPoint x: 260, startPoint y: 288, endPoint x: 30, endPoint y: 284, distance: 229.2
click at [30, 284] on div "This group is near its capacity. Only one individual can register. Please compl…" at bounding box center [510, 201] width 968 height 807
type input "4740 seascape way"
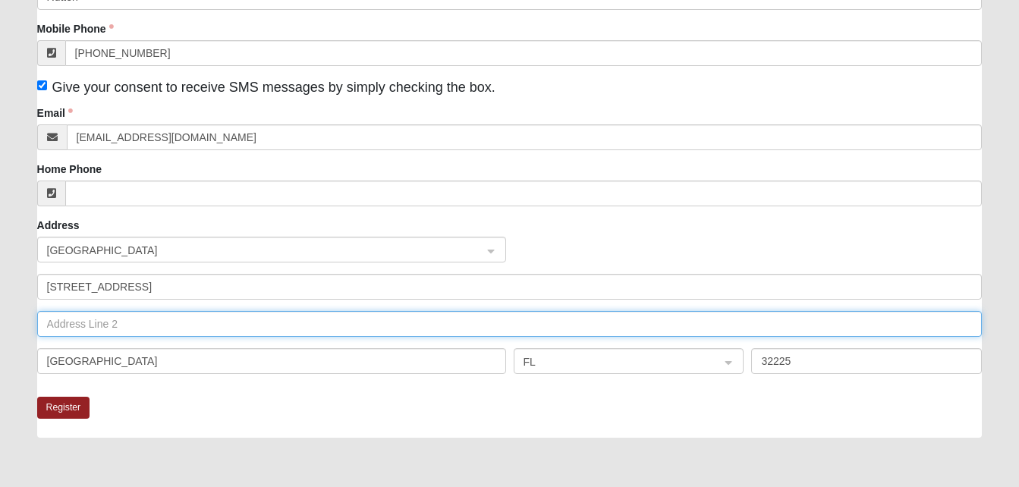
click at [55, 314] on input "text" at bounding box center [510, 324] width 946 height 26
type input "apt 302"
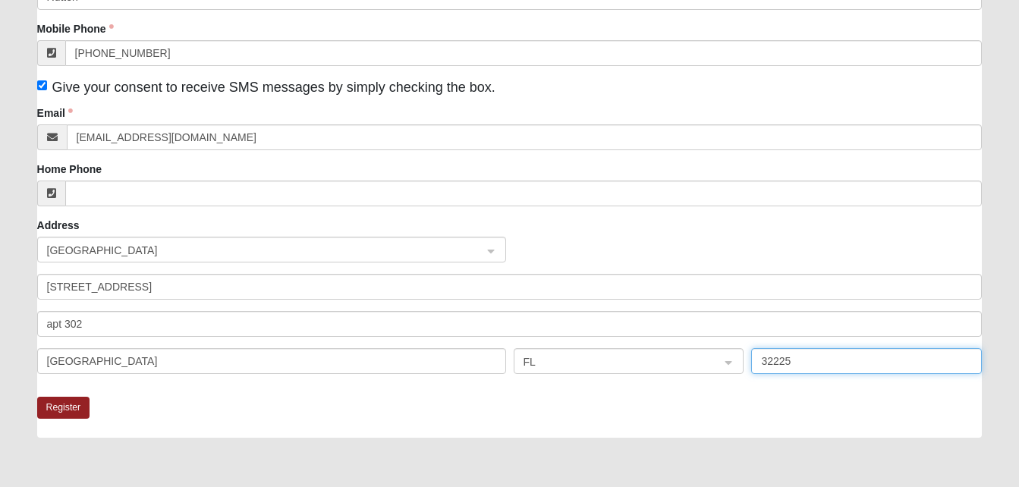
click at [826, 360] on input "32225" at bounding box center [866, 361] width 231 height 26
type input "32224"
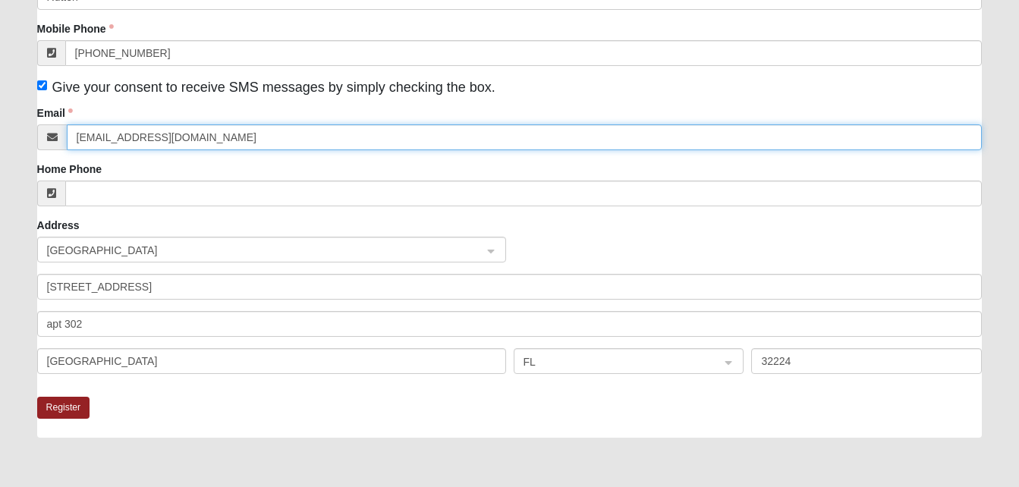
drag, startPoint x: 260, startPoint y: 136, endPoint x: 60, endPoint y: 121, distance: 200.1
click at [60, 121] on div "Email anrbeautycreations@gmail.com" at bounding box center [510, 127] width 946 height 45
type input "ALEXISRUTTEN@GMAIL.COM"
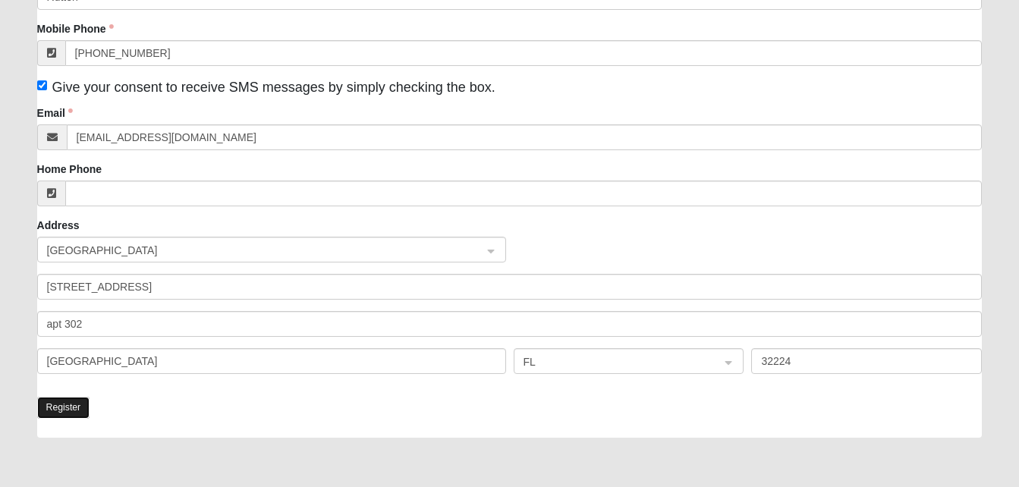
click at [63, 403] on button "Register" at bounding box center [63, 408] width 53 height 22
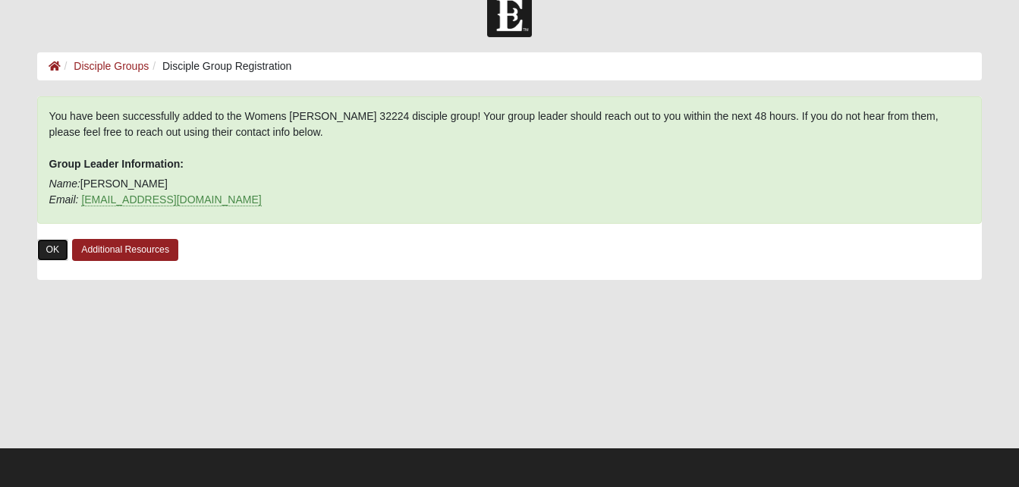
click at [54, 247] on link "OK" at bounding box center [53, 250] width 32 height 22
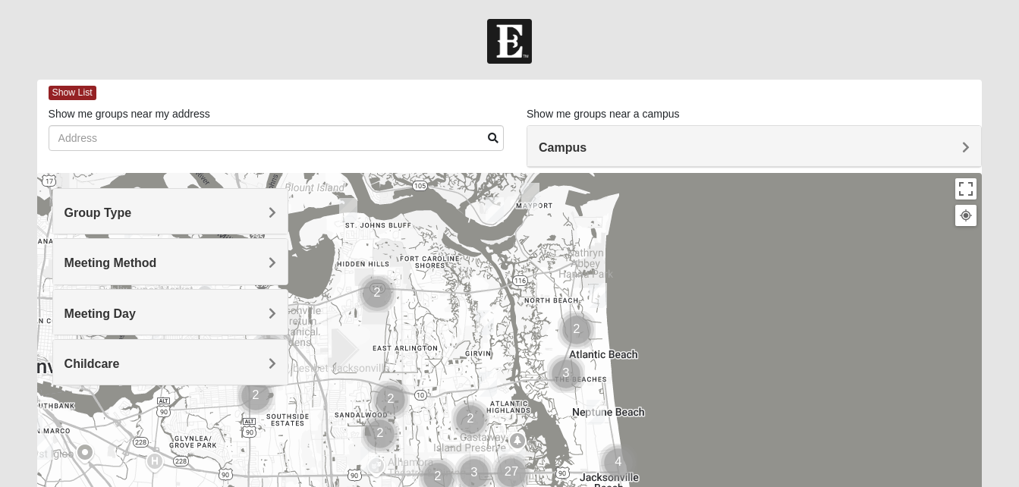
click at [510, 46] on img at bounding box center [509, 41] width 45 height 45
